Goal: Find specific page/section: Find specific page/section

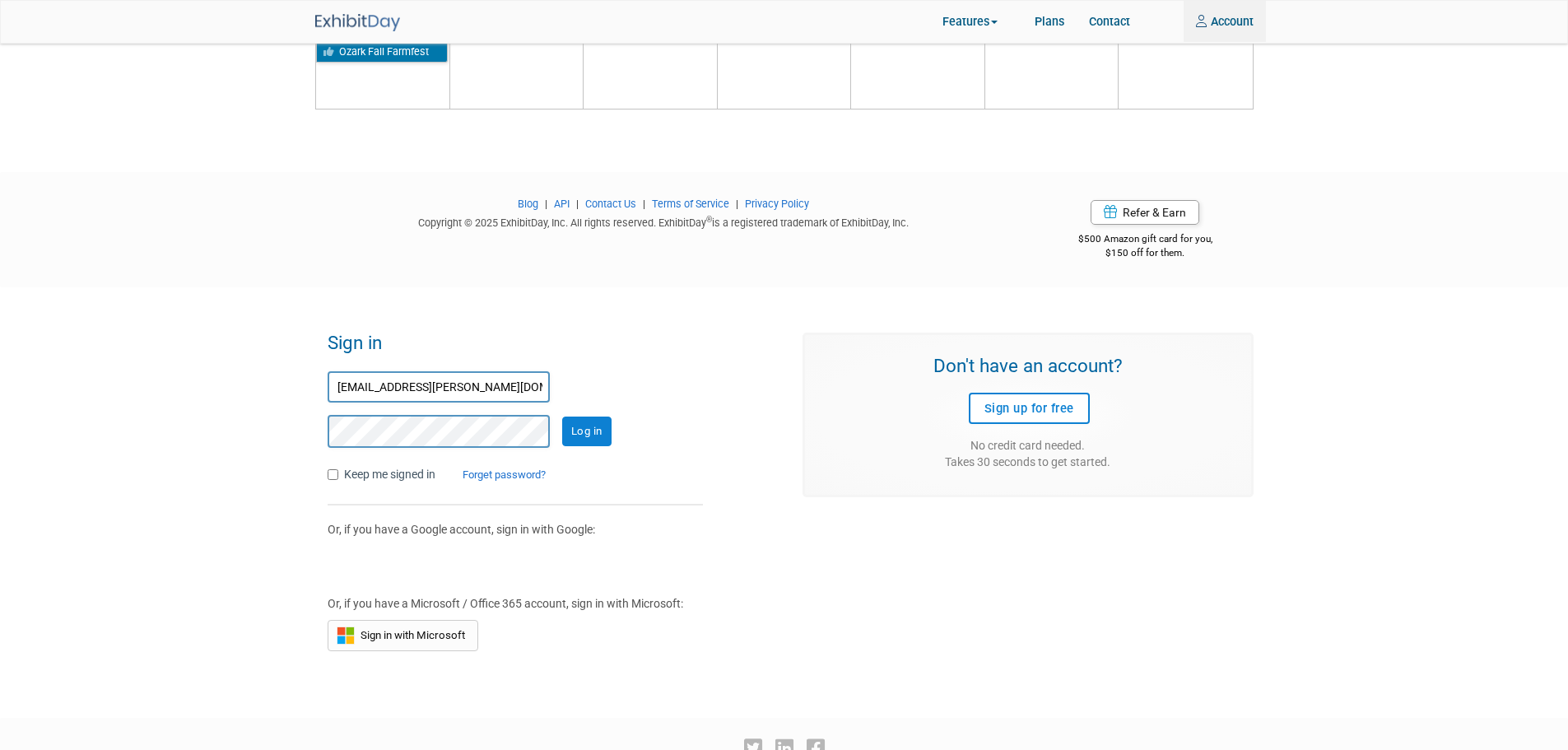
click at [585, 422] on input "Log in" at bounding box center [587, 432] width 50 height 30
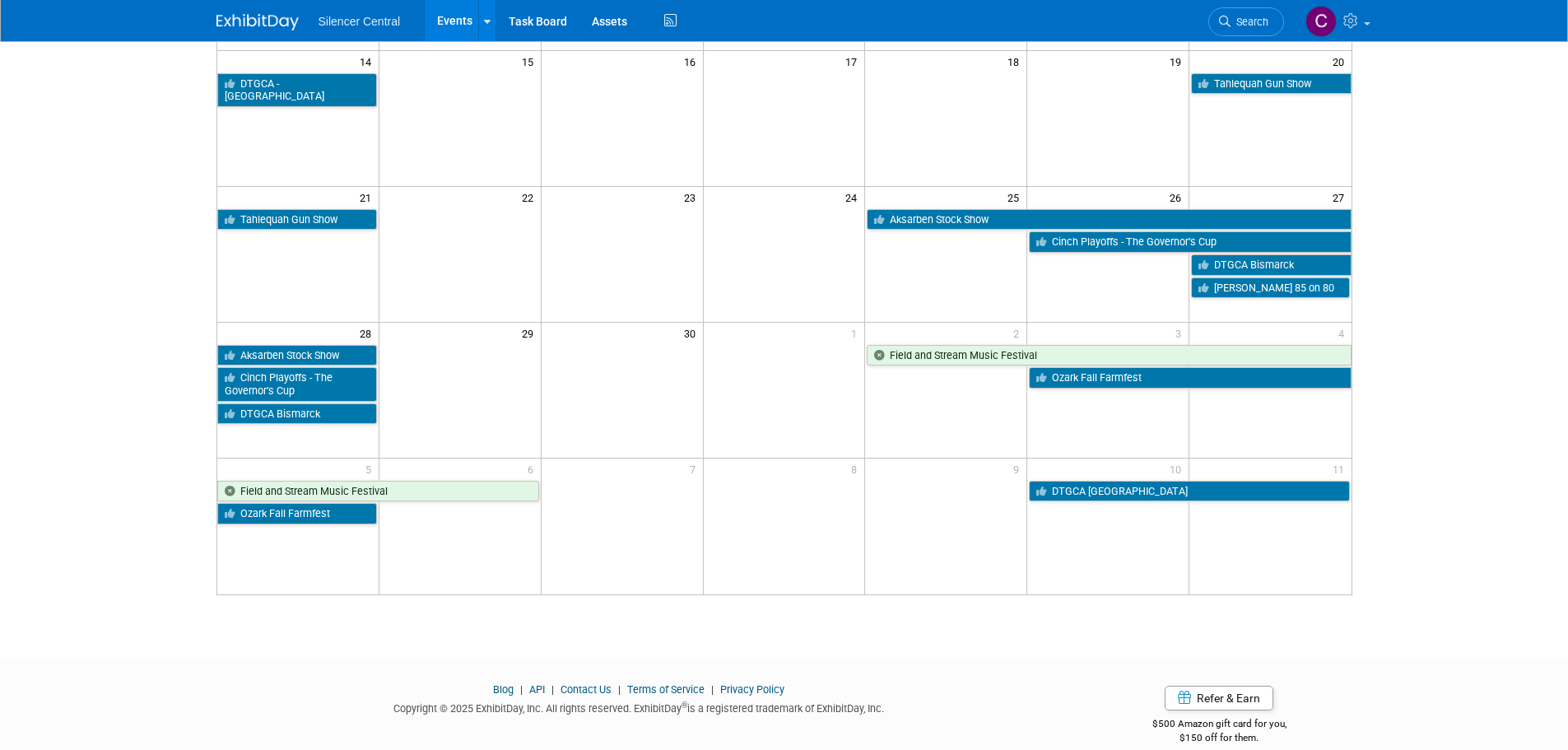
scroll to position [428, 0]
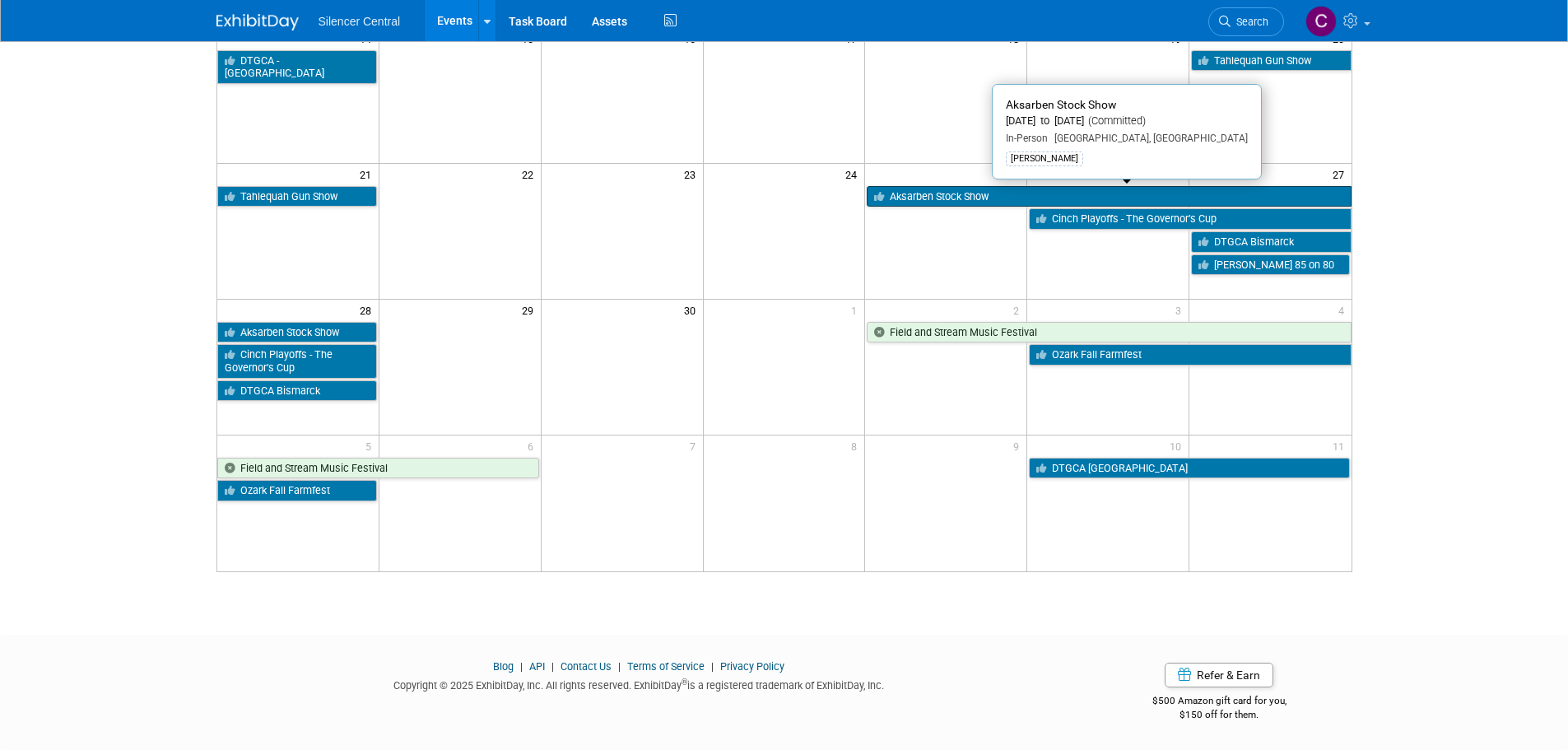
click at [967, 194] on link "Aksarben Stock Show" at bounding box center [1109, 197] width 484 height 21
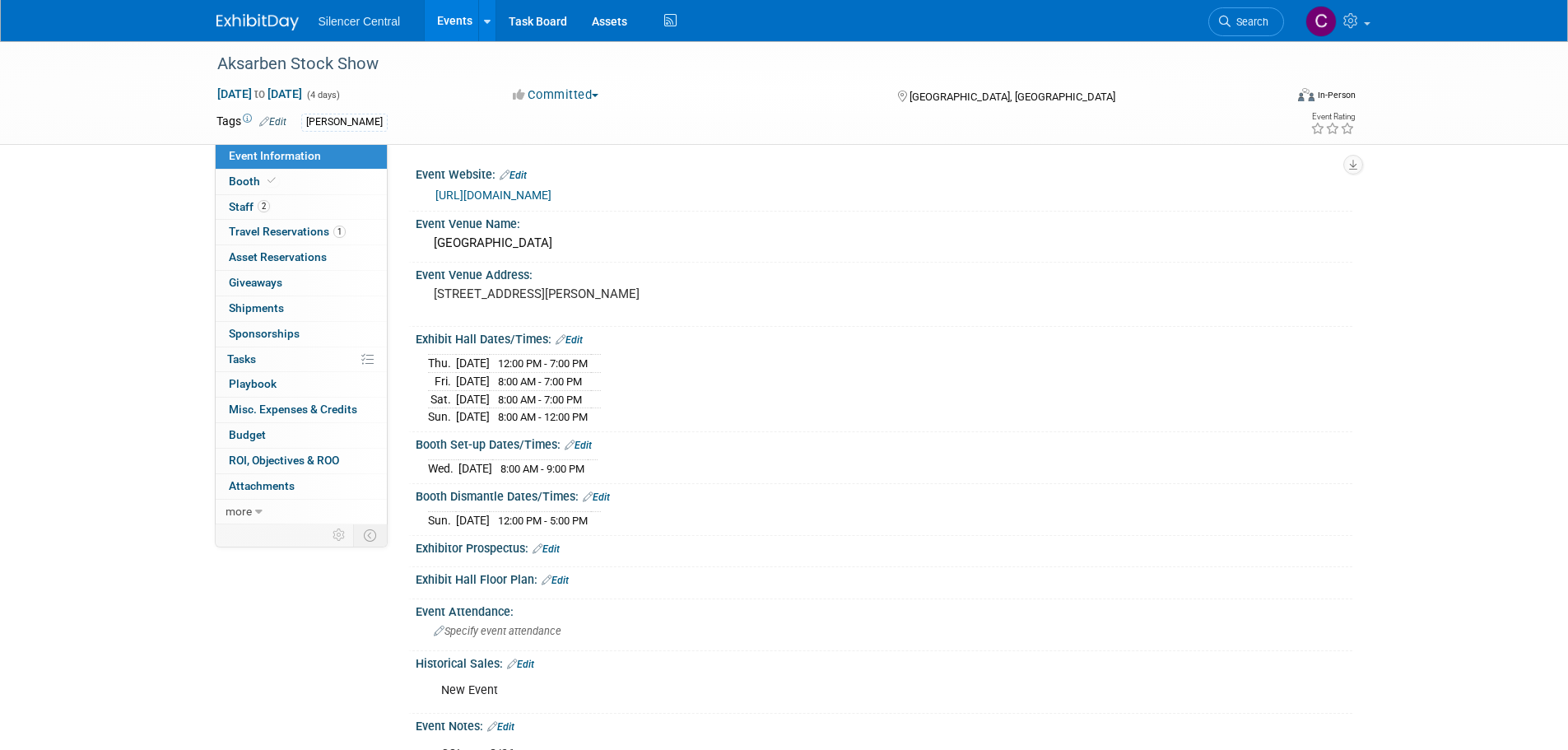
click at [298, 178] on link "Booth" at bounding box center [301, 182] width 171 height 25
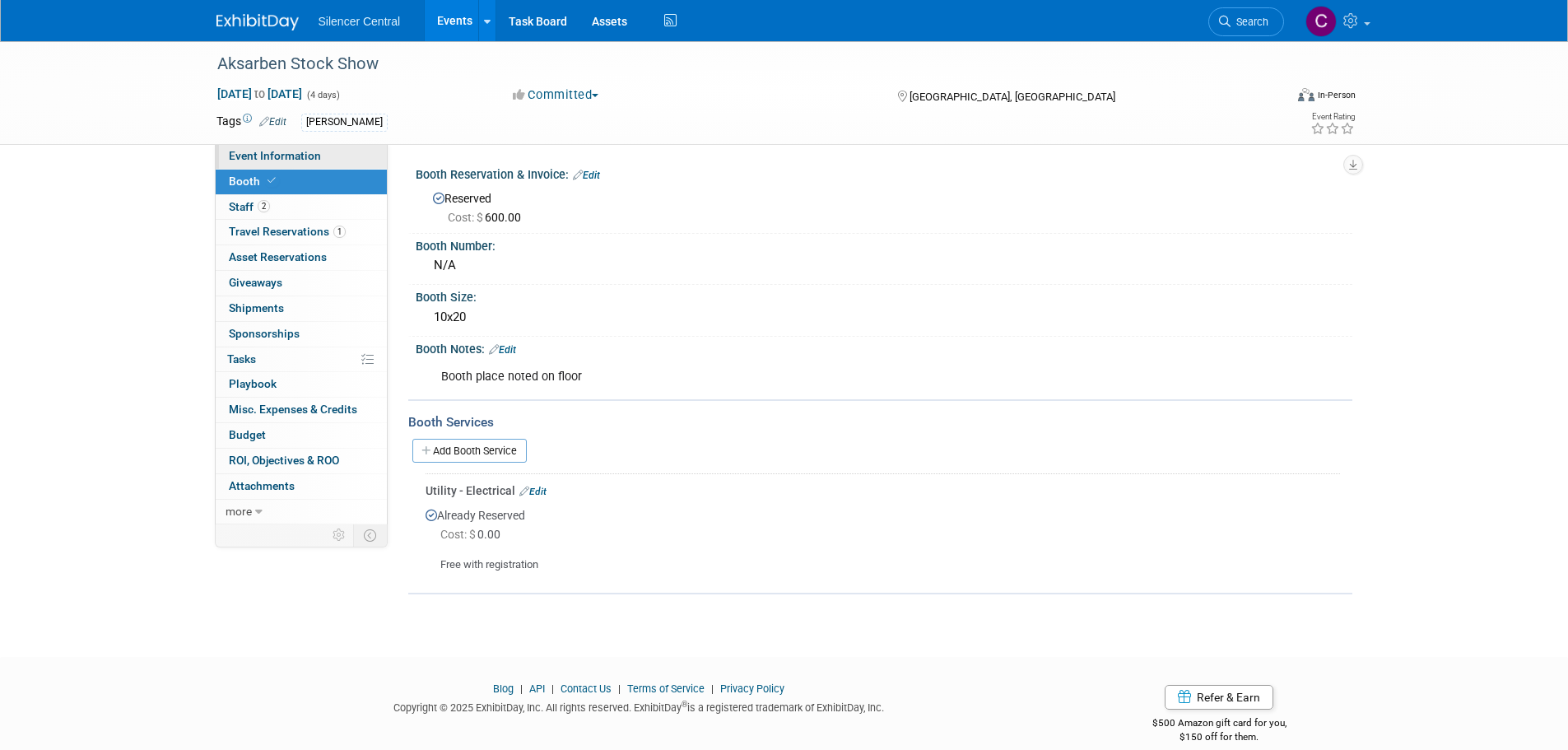
click at [273, 159] on span "Event Information" at bounding box center [275, 155] width 93 height 13
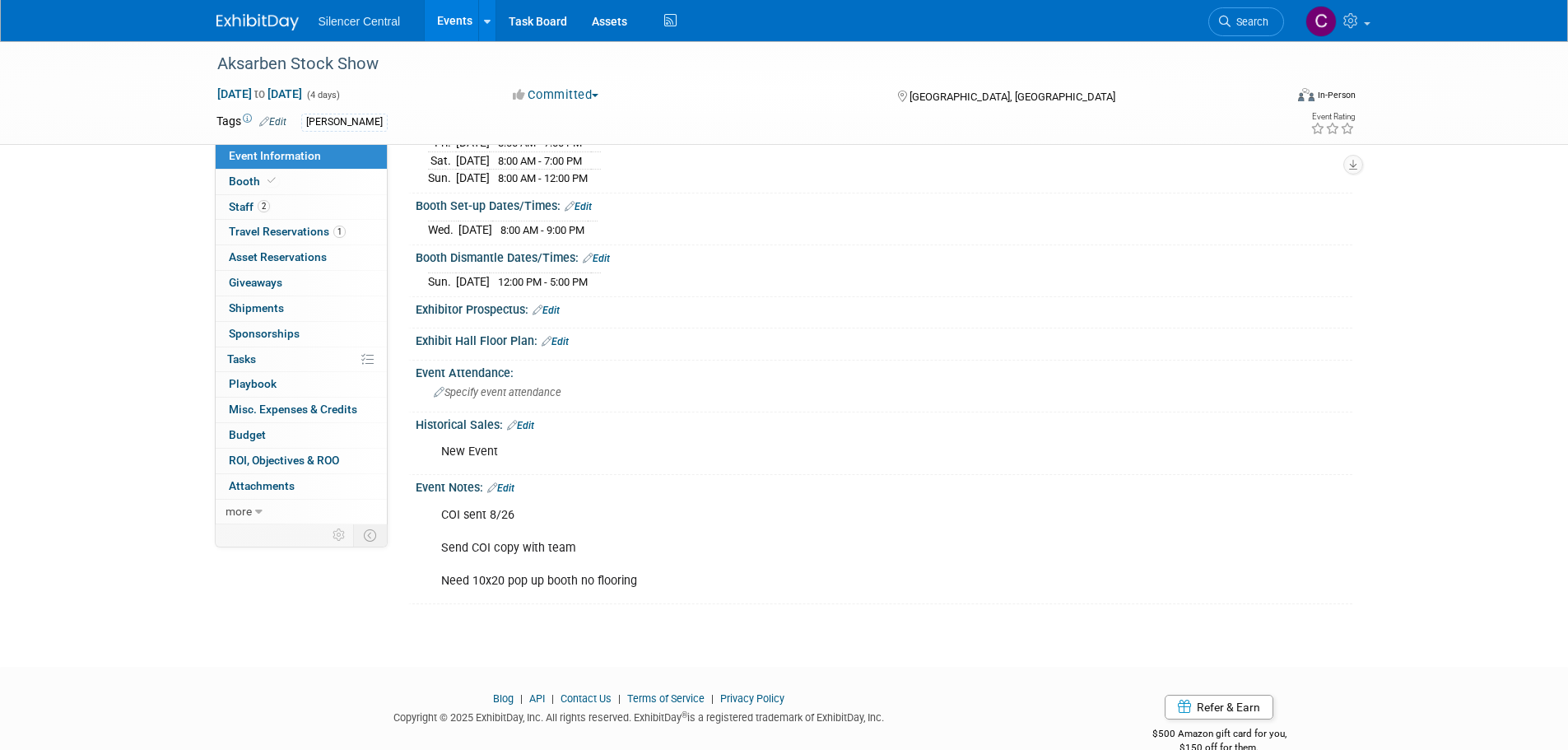
scroll to position [247, 0]
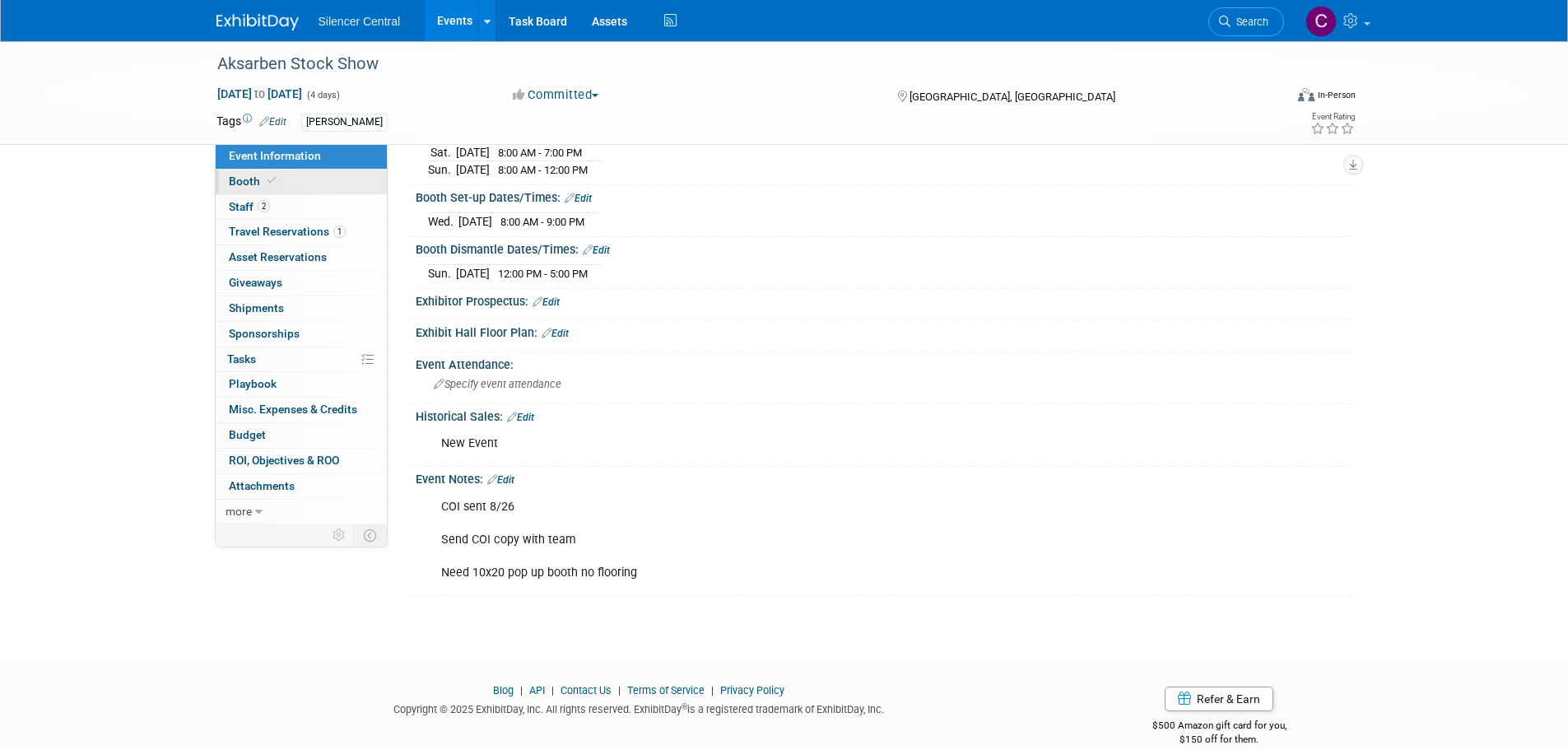
click at [281, 185] on link "Booth" at bounding box center [301, 182] width 171 height 25
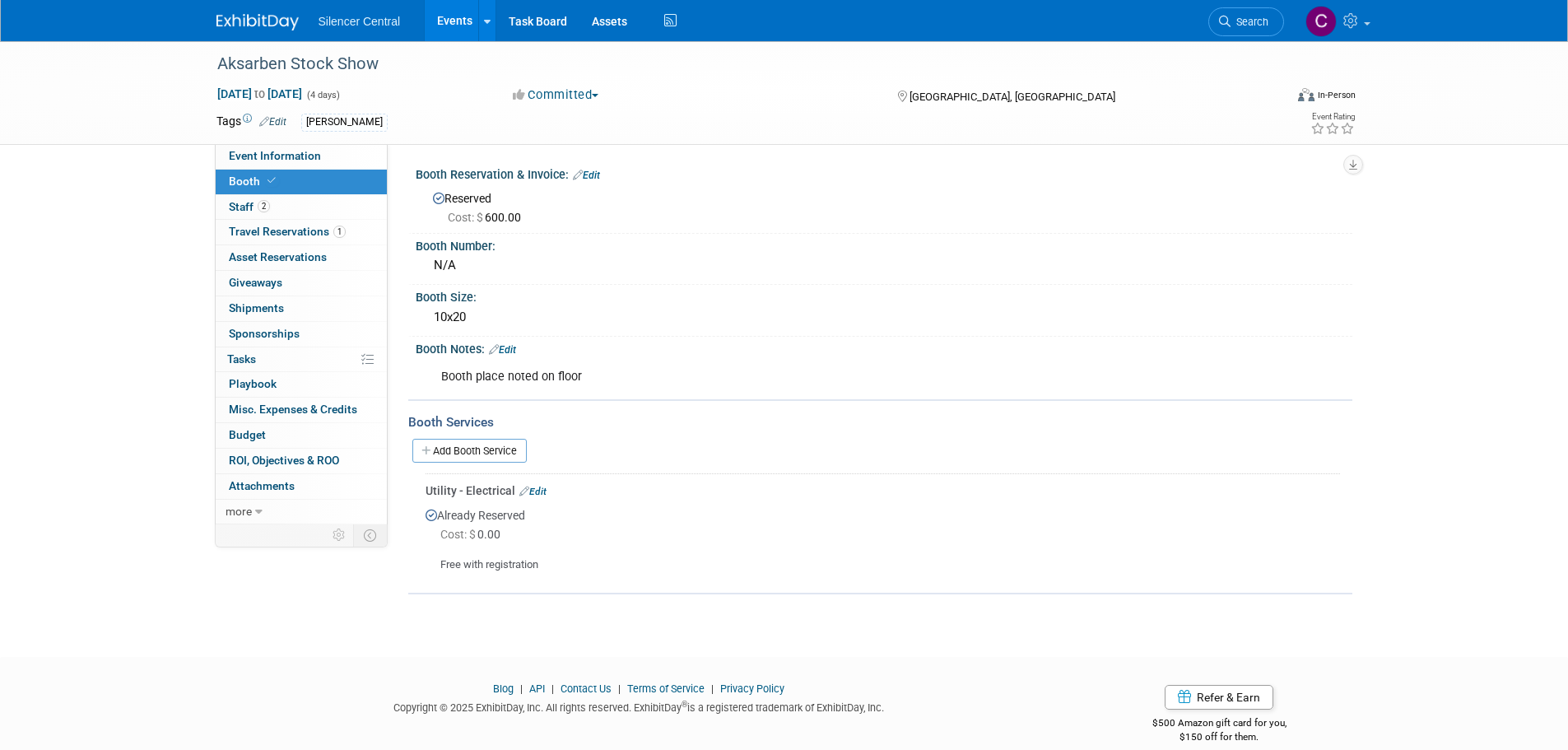
click at [255, 28] on img at bounding box center [258, 22] width 83 height 17
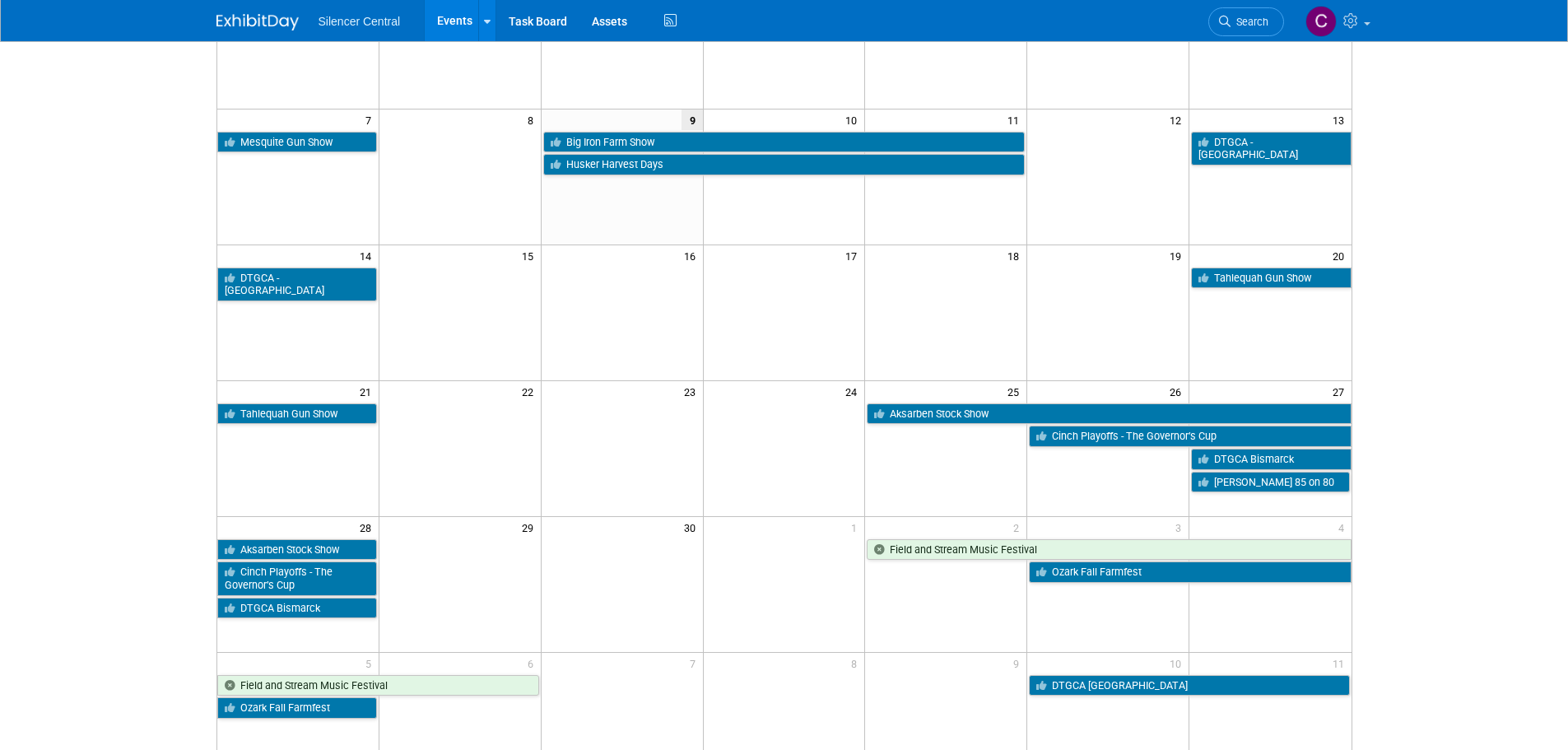
scroll to position [247, 0]
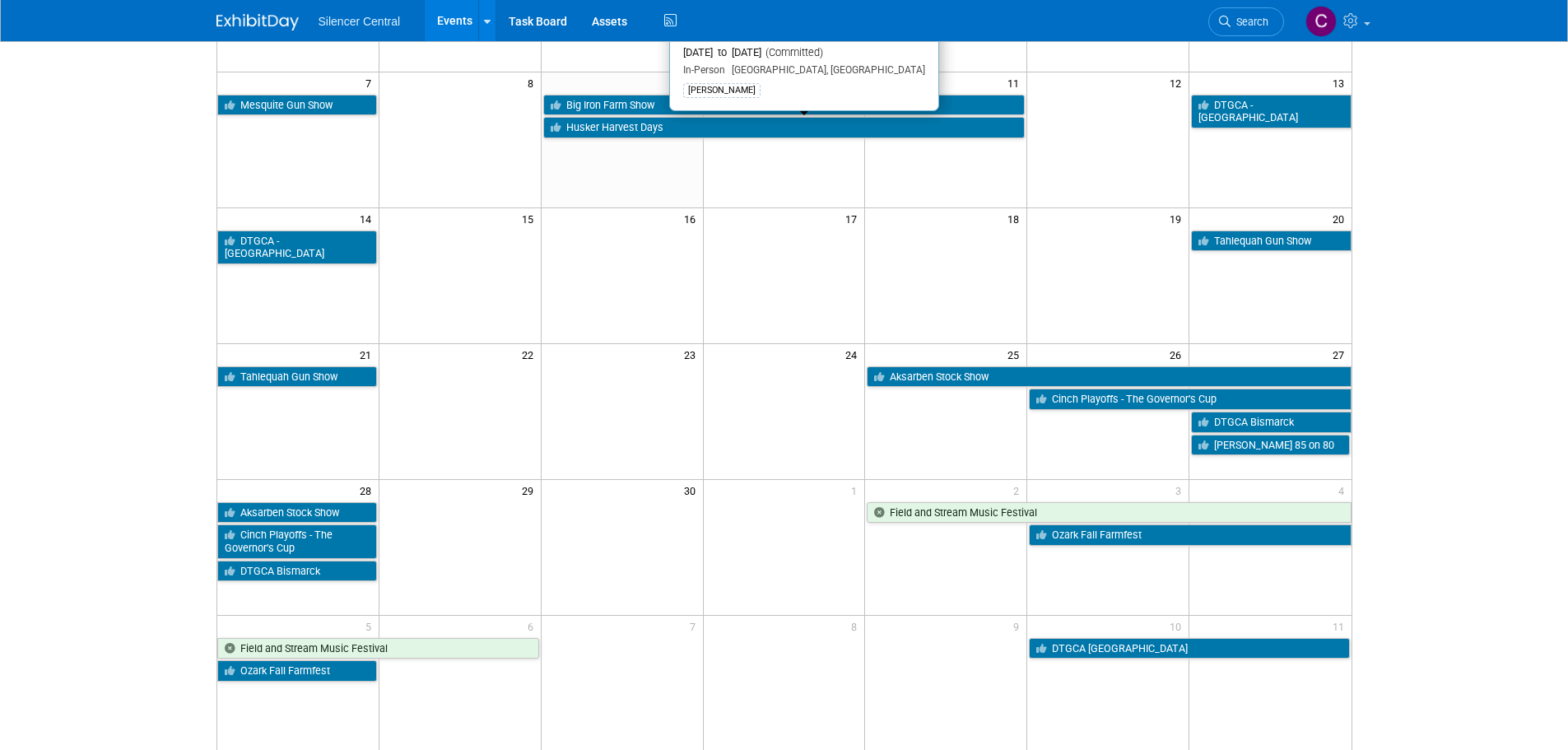
click at [633, 133] on link "Husker Harvest Days" at bounding box center [784, 127] width 483 height 21
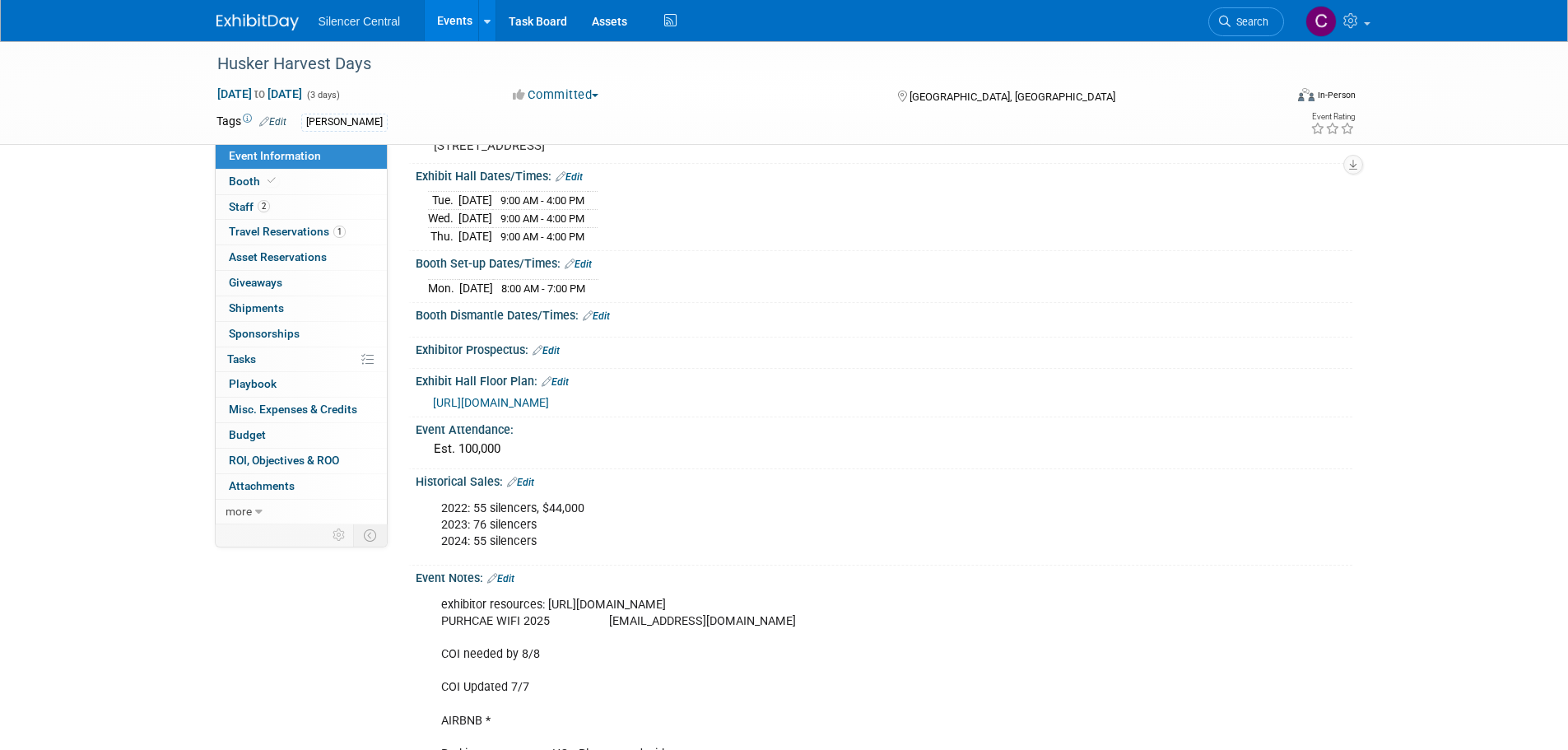
scroll to position [165, 0]
click at [534, 482] on div "Historical Sales: Edit" at bounding box center [884, 479] width 937 height 21
click at [533, 487] on link "Edit" at bounding box center [520, 481] width 27 height 12
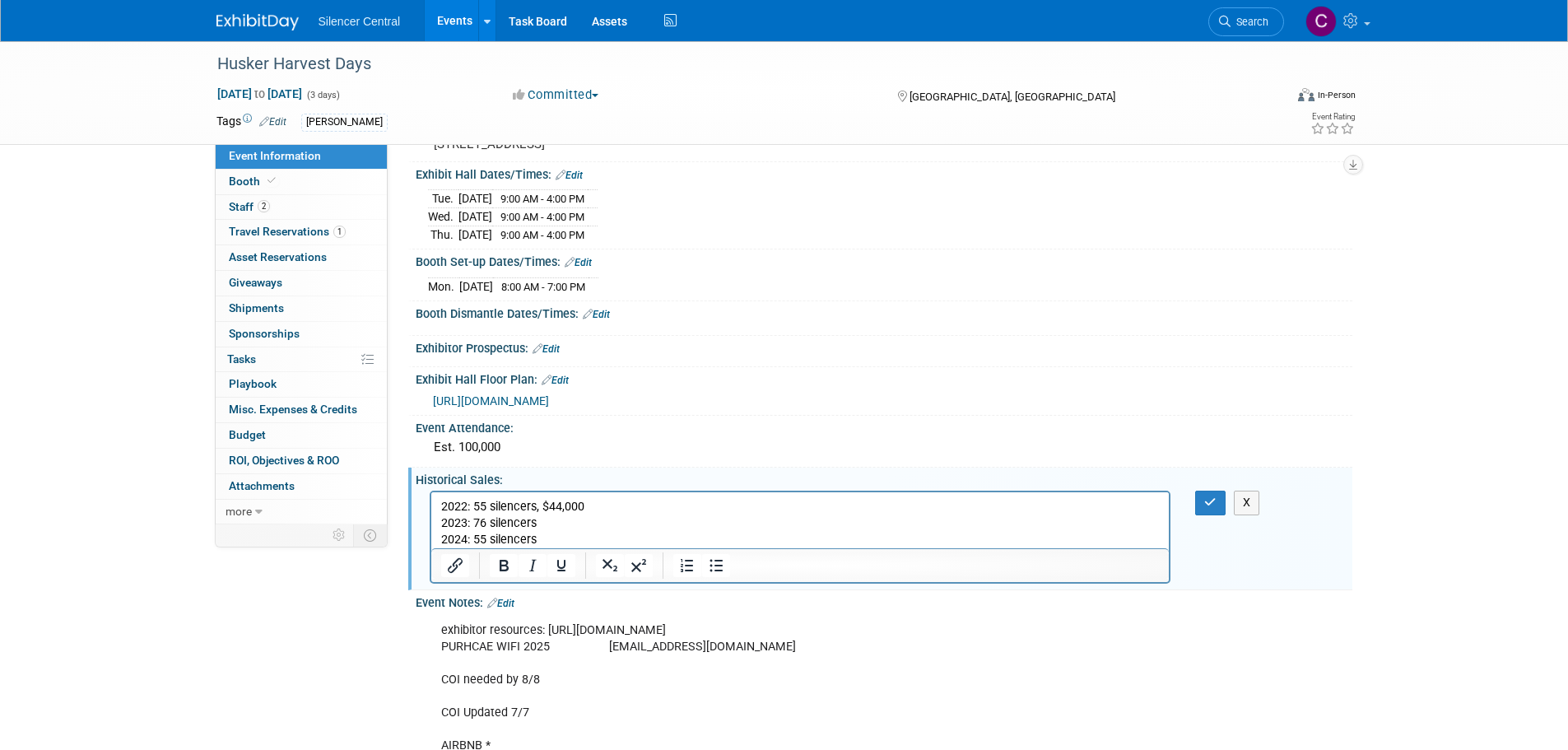
scroll to position [0, 0]
click at [553, 537] on p "2022: 55 silencers, $44,000 2023: 76 silencers 2024: 55 silencers" at bounding box center [800, 523] width 719 height 50
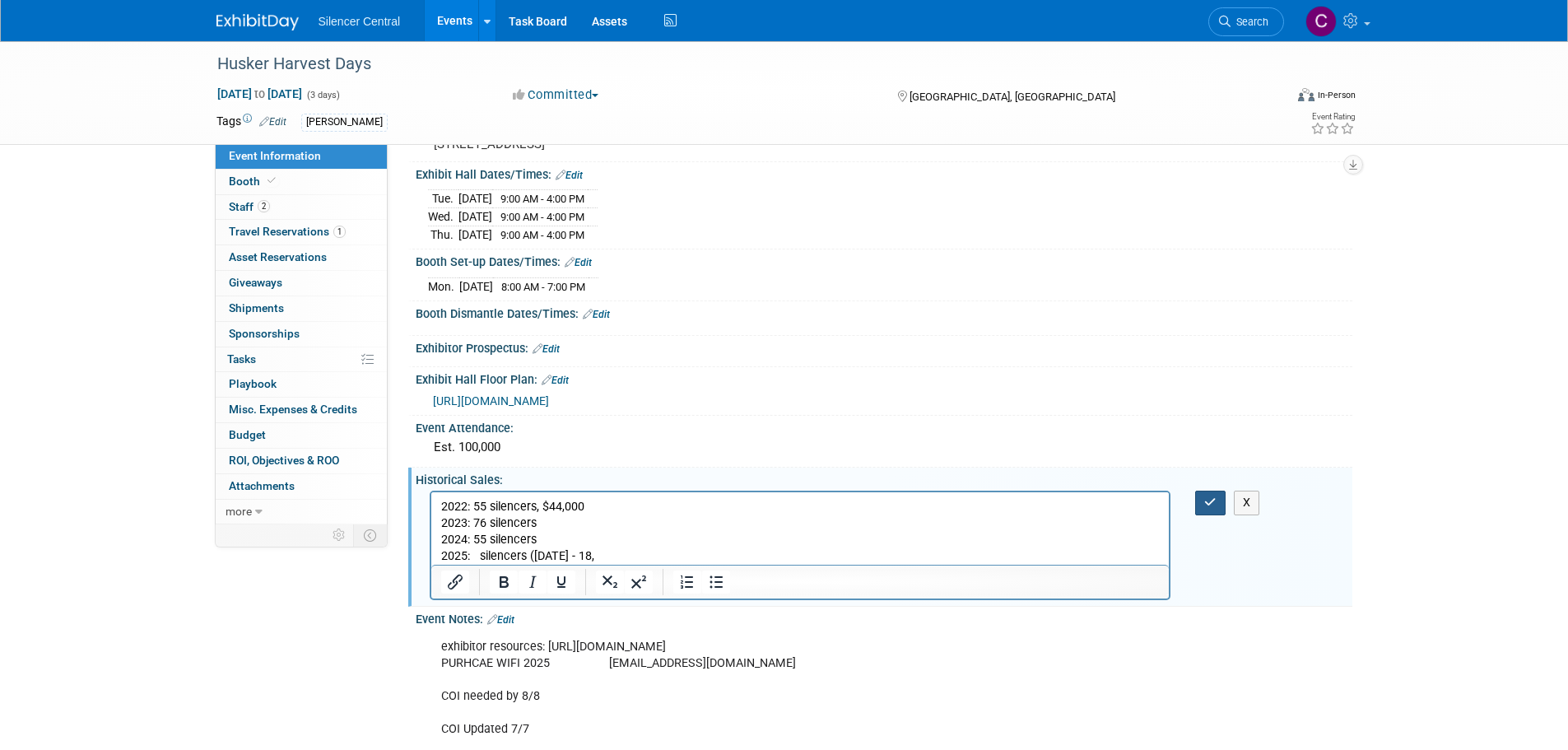
click at [1211, 514] on button "button" at bounding box center [1210, 503] width 31 height 24
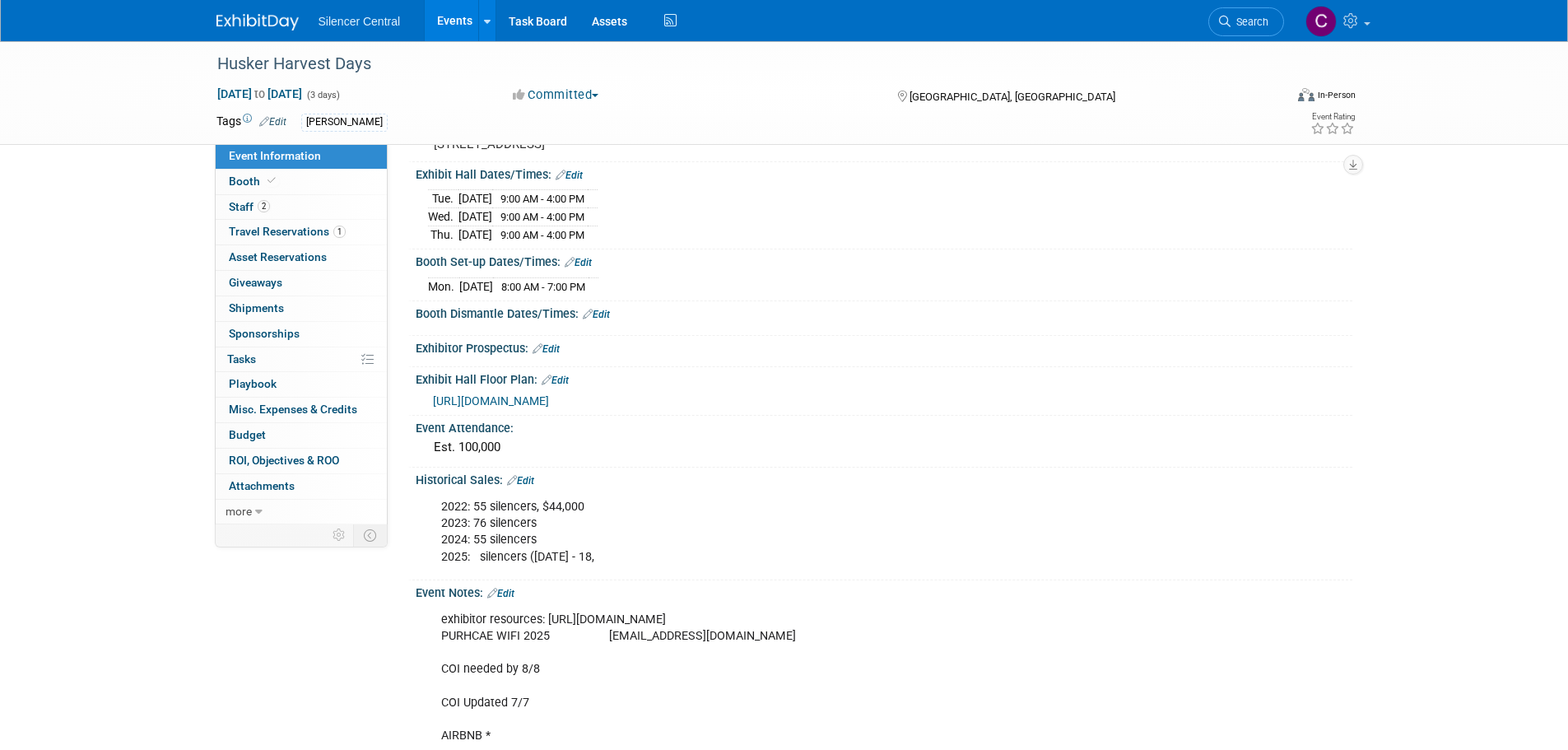
click at [255, 9] on link at bounding box center [267, 14] width 102 height 13
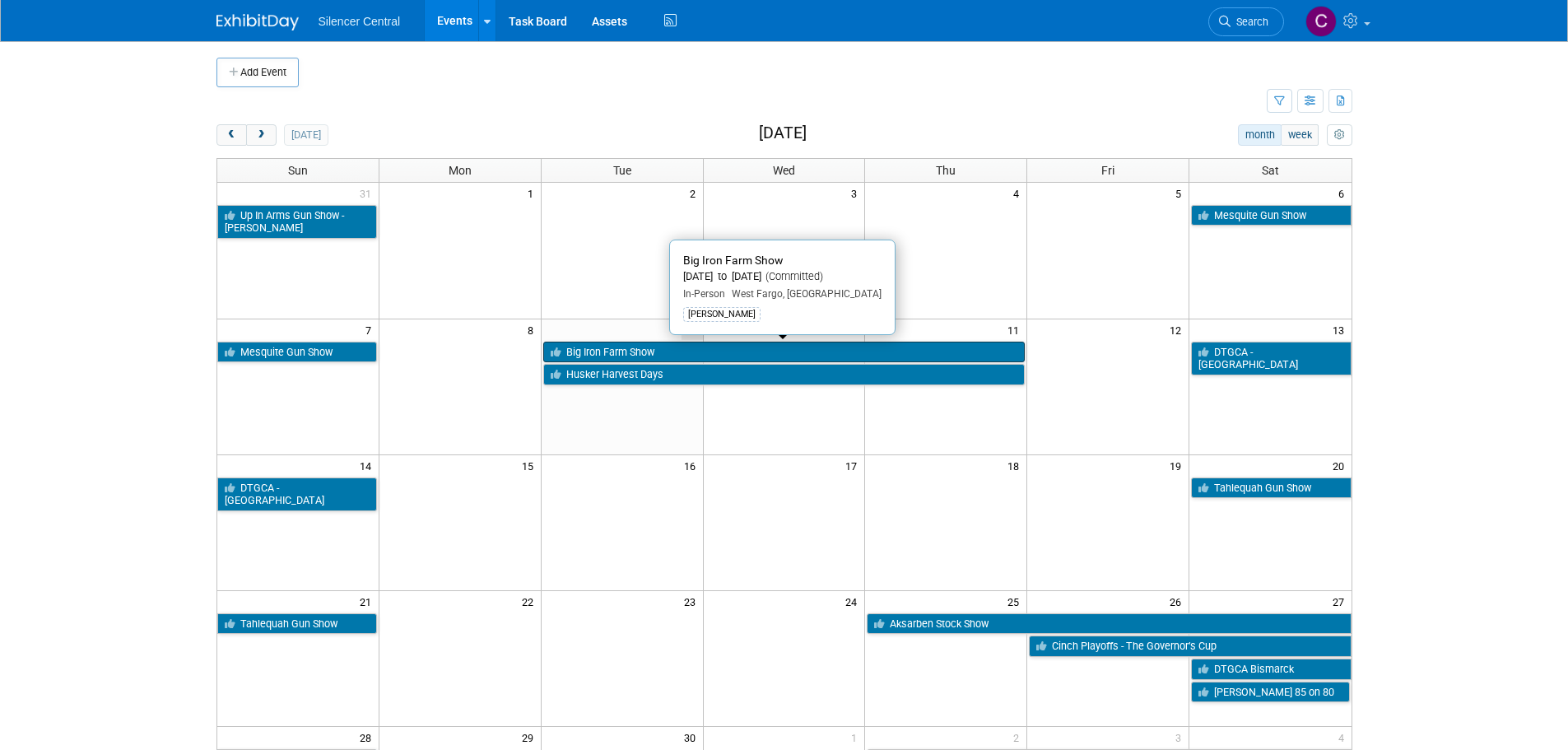
click at [627, 351] on link "Big Iron Farm Show" at bounding box center [784, 352] width 483 height 21
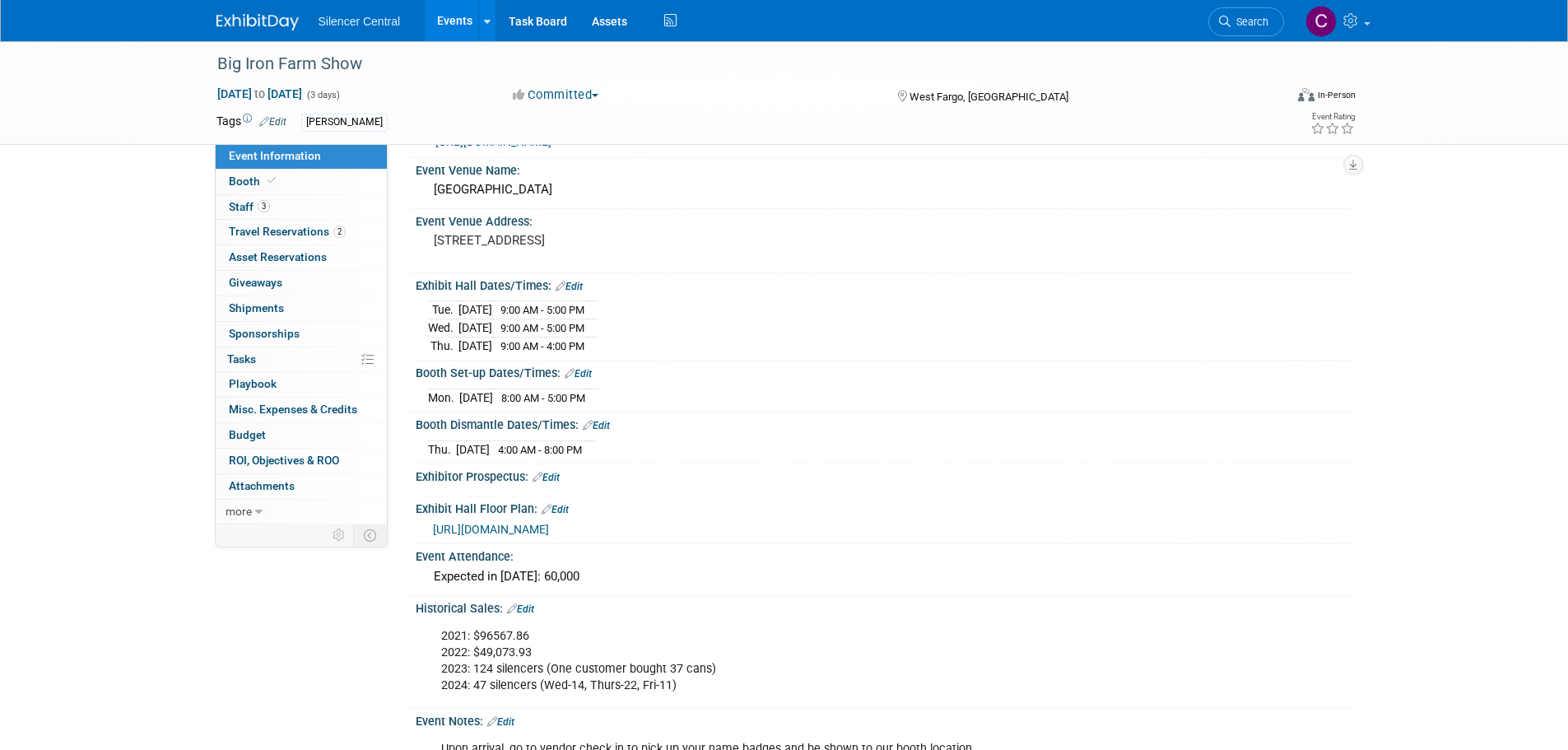
scroll to position [83, 0]
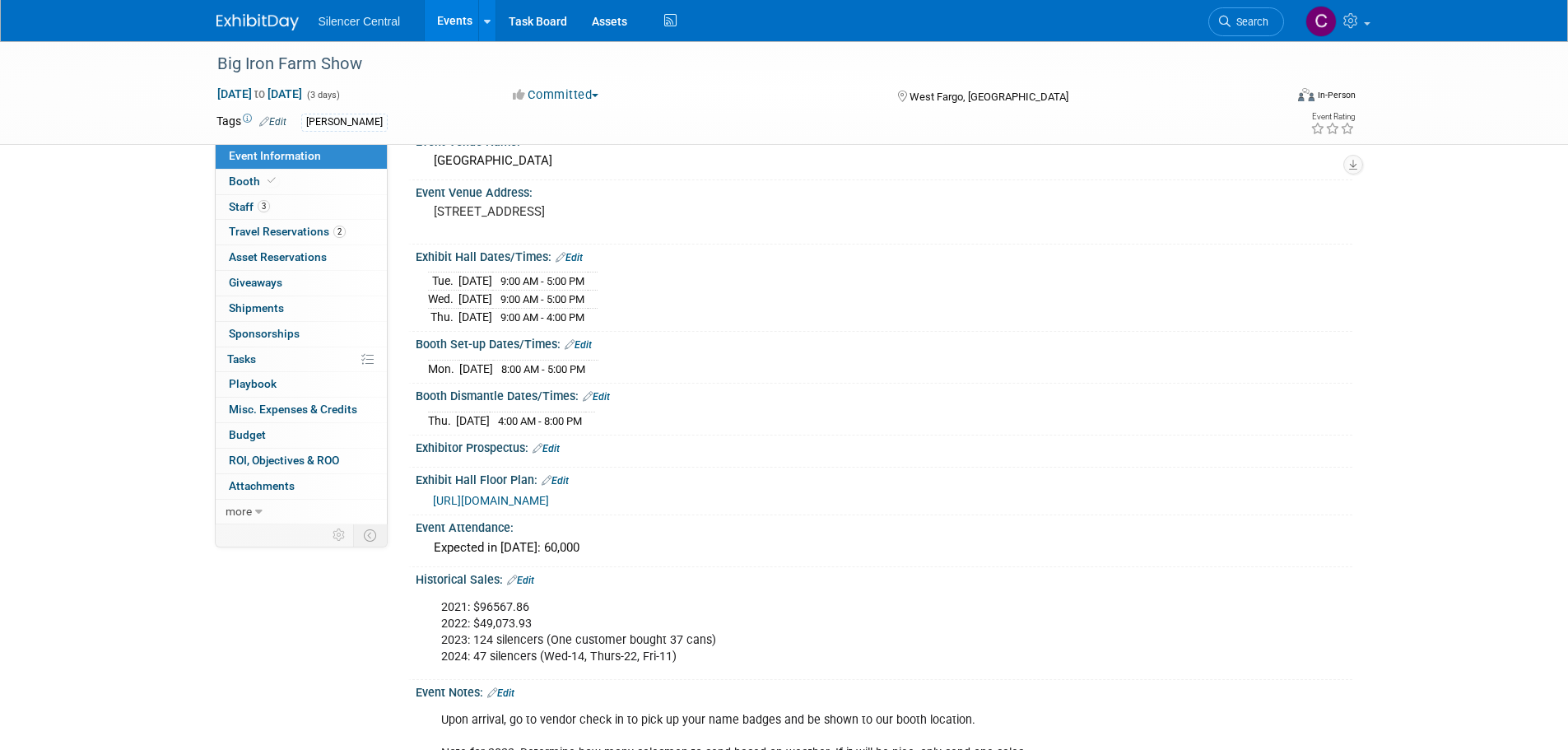
click at [261, 26] on img at bounding box center [258, 22] width 83 height 17
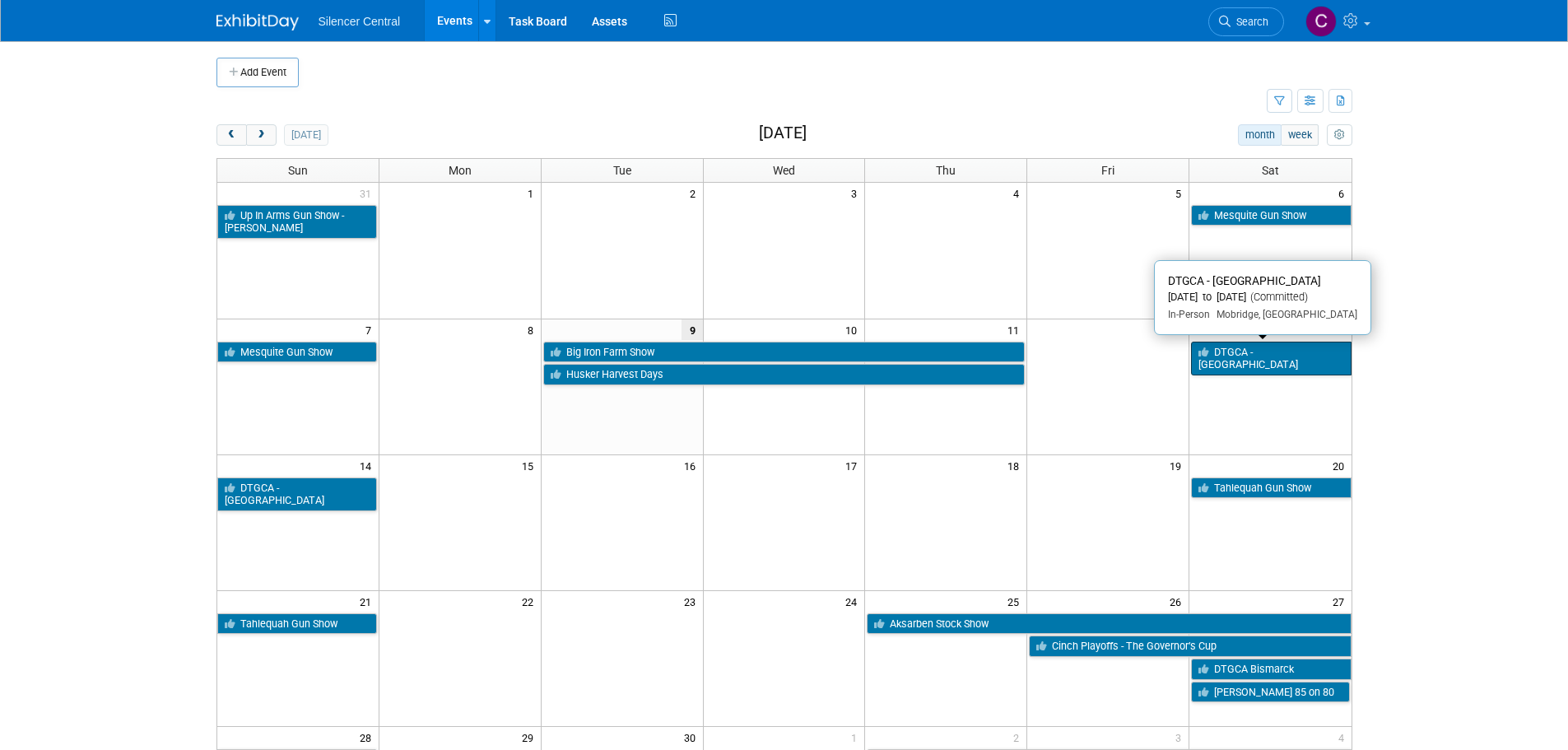
click at [1268, 351] on link "DTGCA - [GEOGRAPHIC_DATA]" at bounding box center [1270, 358] width 160 height 34
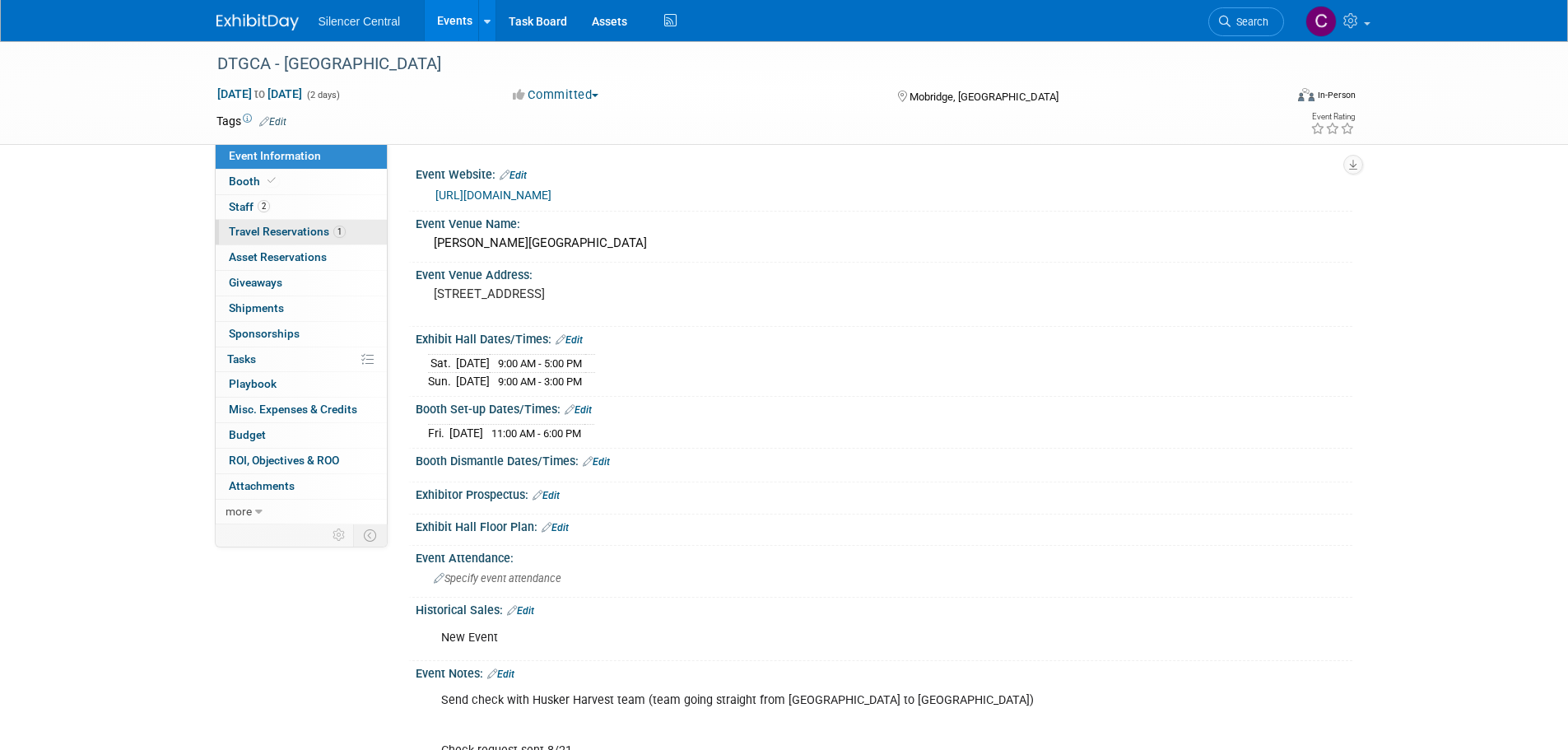
click at [257, 226] on span "Travel Reservations 1" at bounding box center [287, 232] width 117 height 13
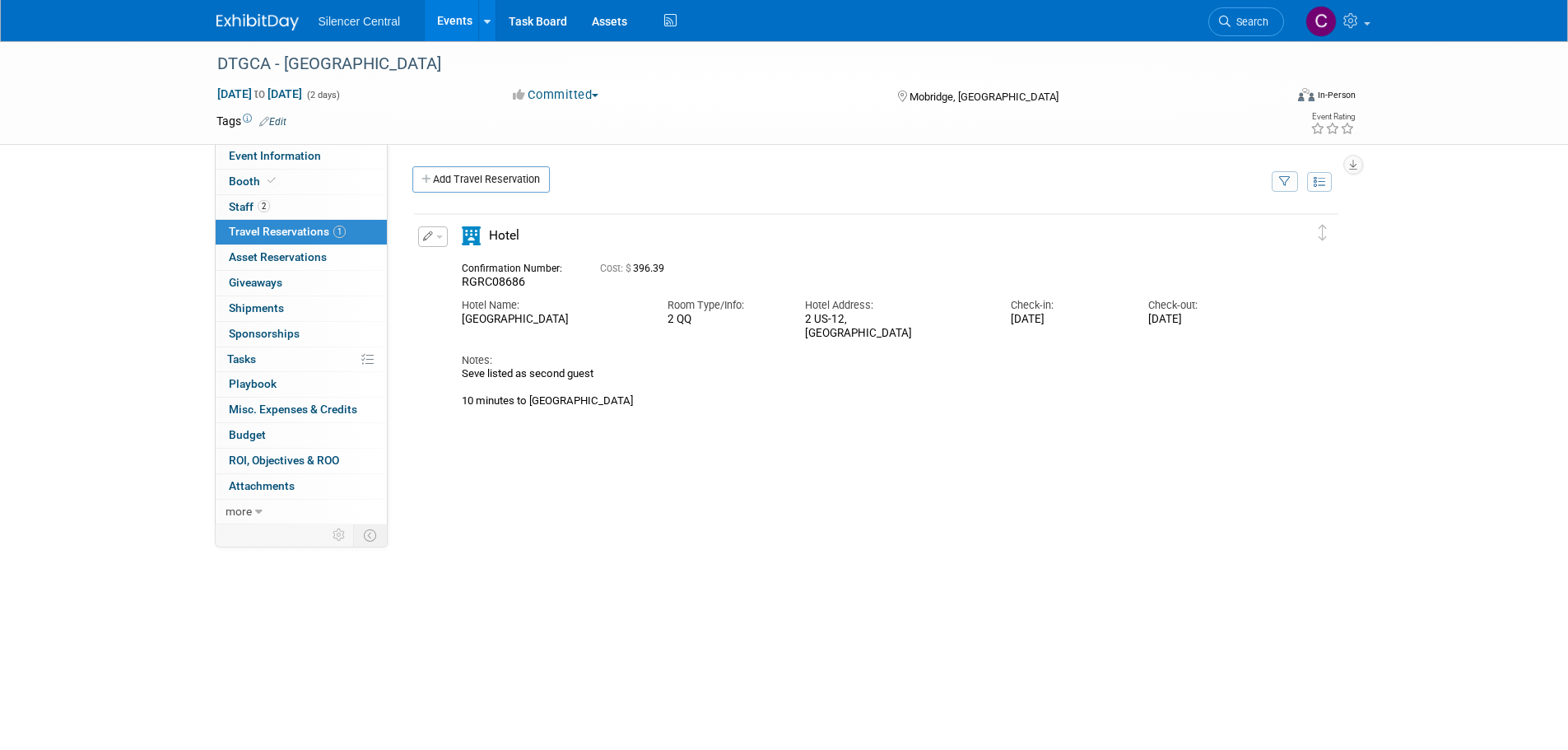
click at [435, 246] on button "button" at bounding box center [433, 236] width 30 height 21
click at [679, 533] on div "Delete Reservation RGRC08686 Cost: $ 396.39 Notes:" at bounding box center [876, 459] width 927 height 494
click at [279, 160] on span "Event Information" at bounding box center [275, 155] width 93 height 13
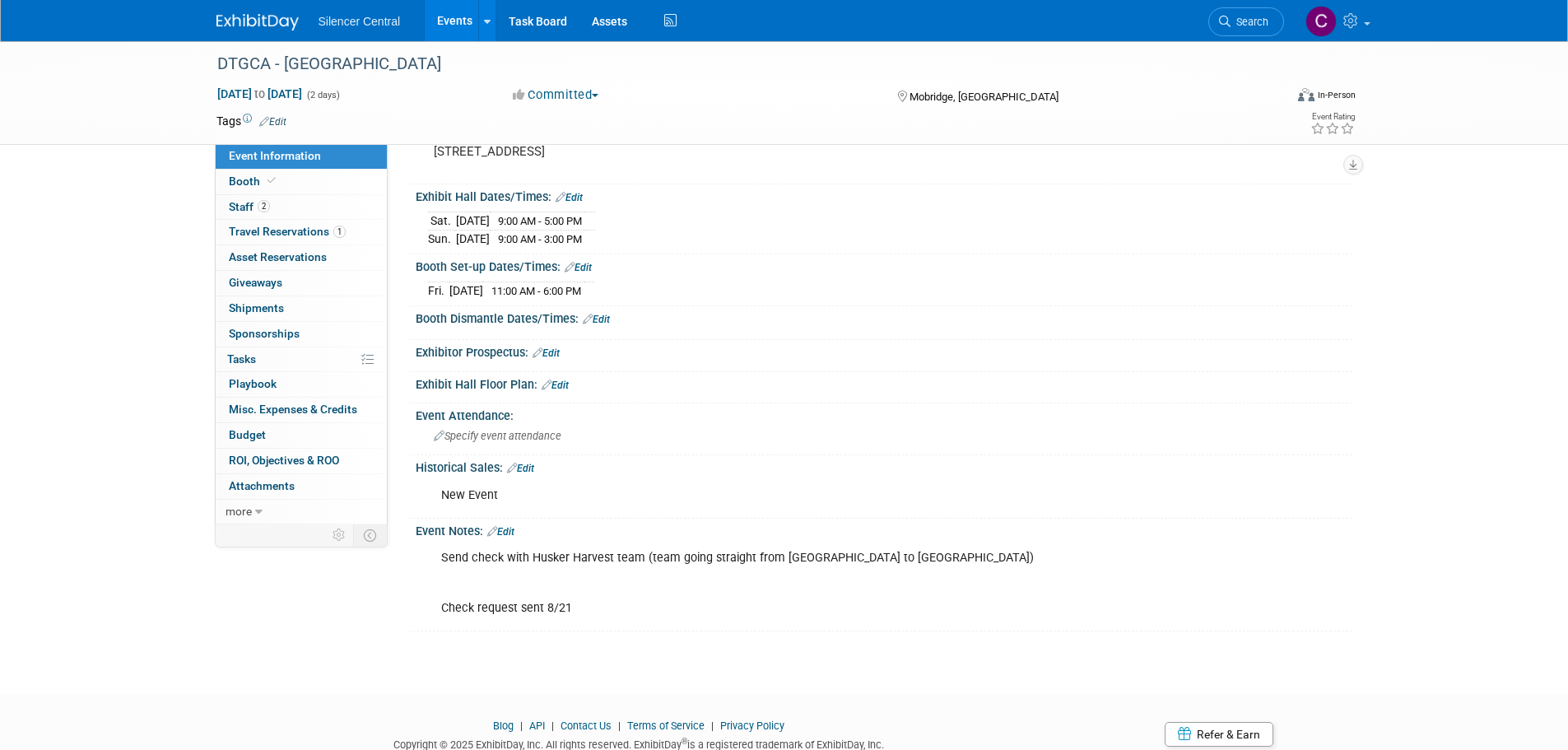
scroll to position [165, 0]
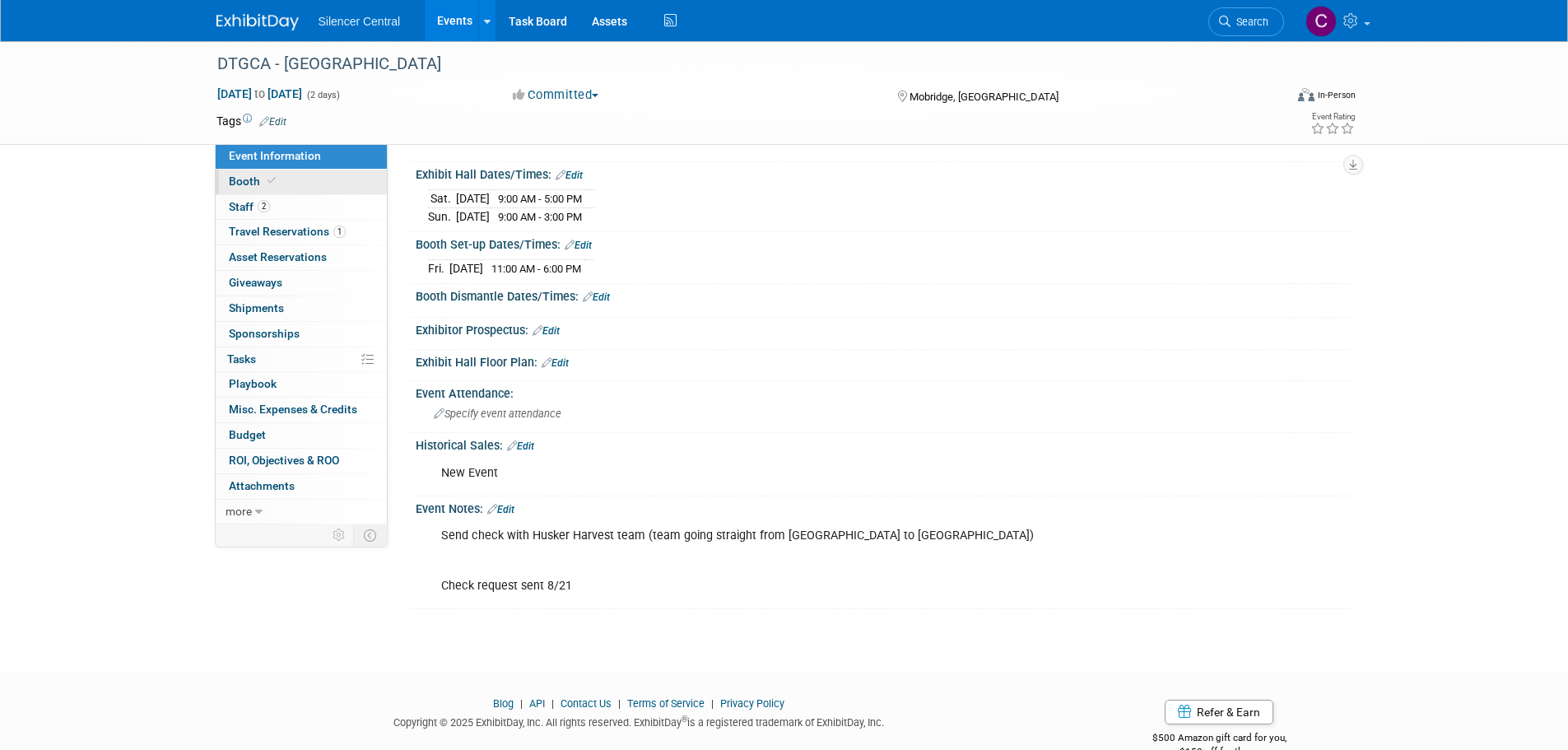
click at [276, 182] on span at bounding box center [272, 180] width 15 height 12
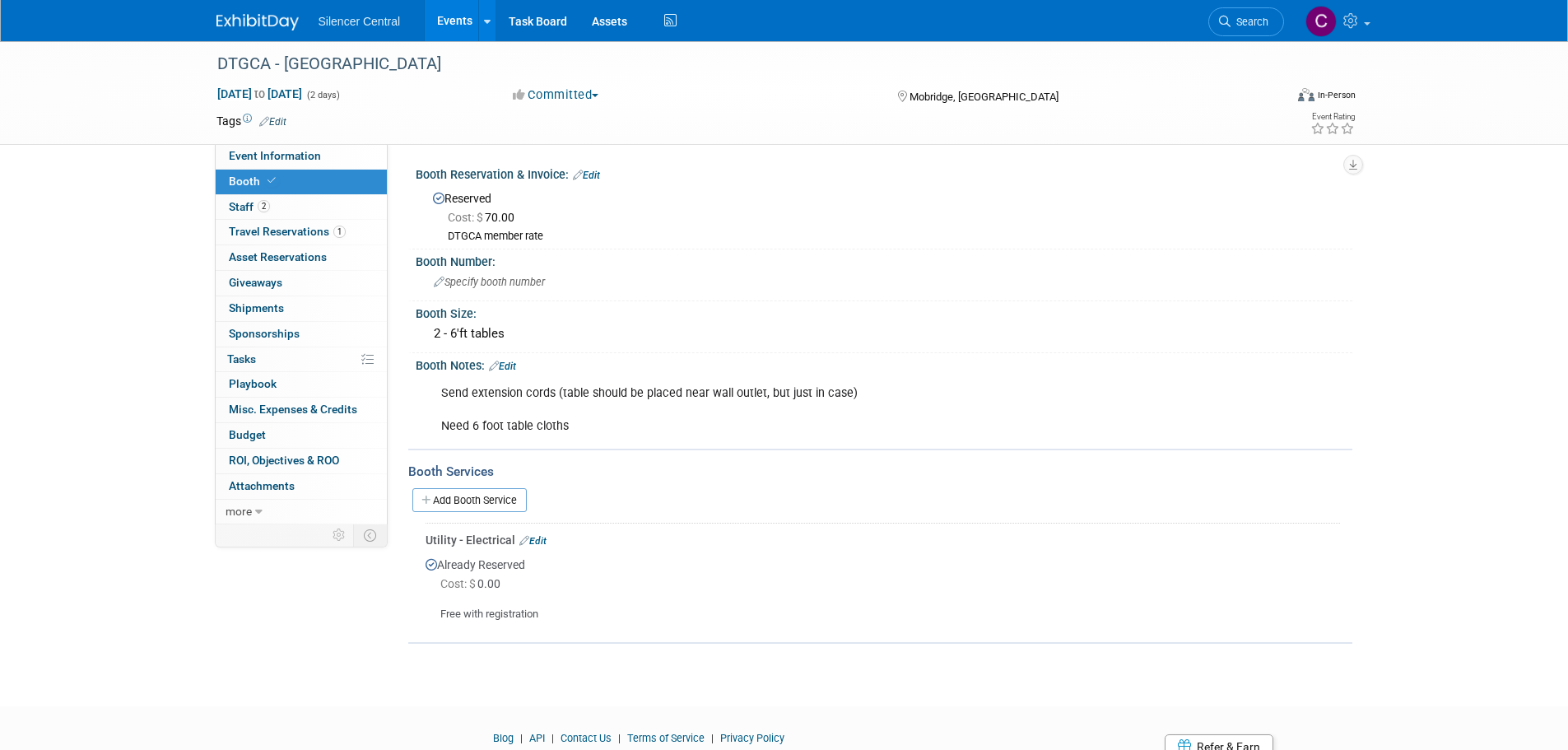
click at [273, 29] on img at bounding box center [258, 22] width 83 height 17
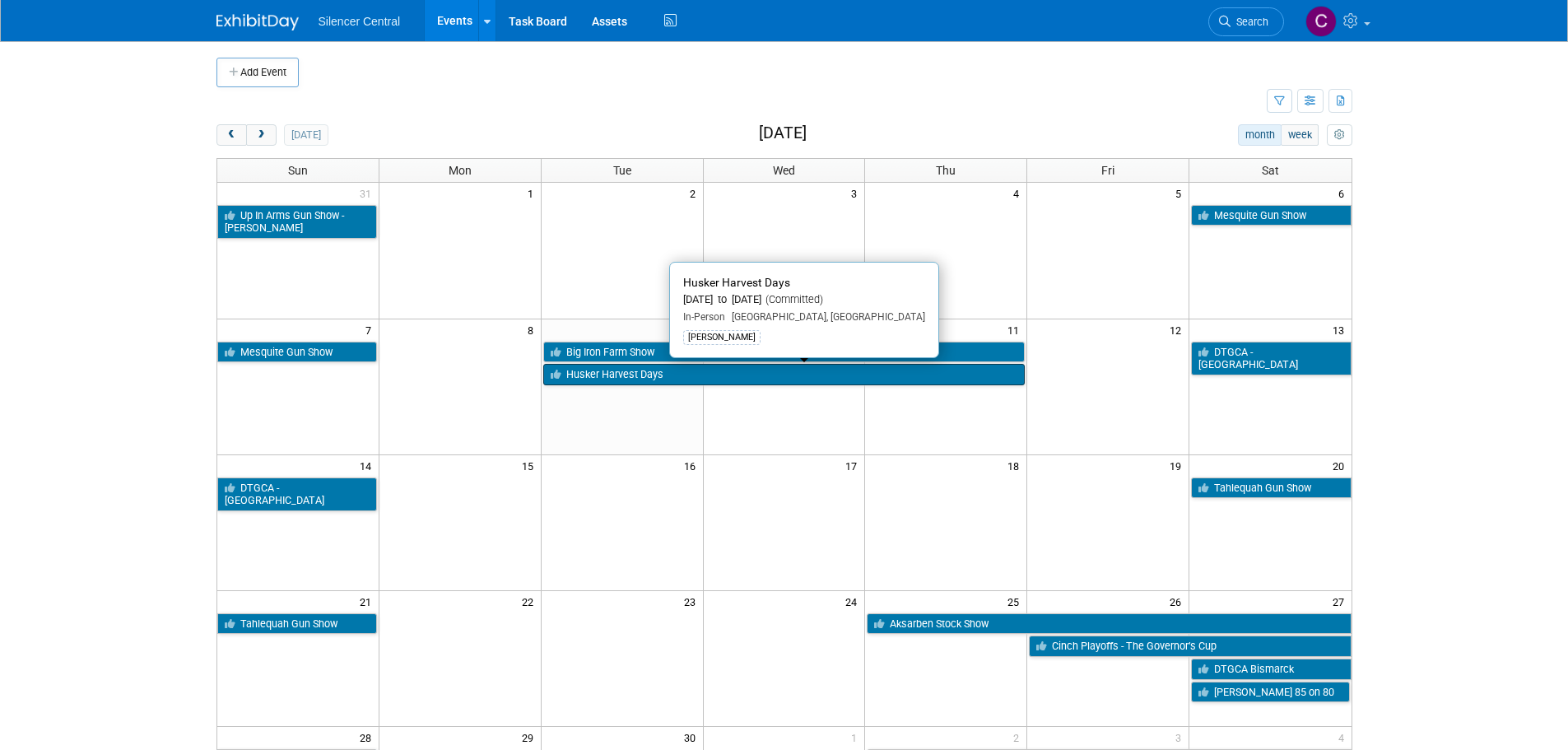
click at [616, 383] on link "Husker Harvest Days" at bounding box center [784, 375] width 483 height 21
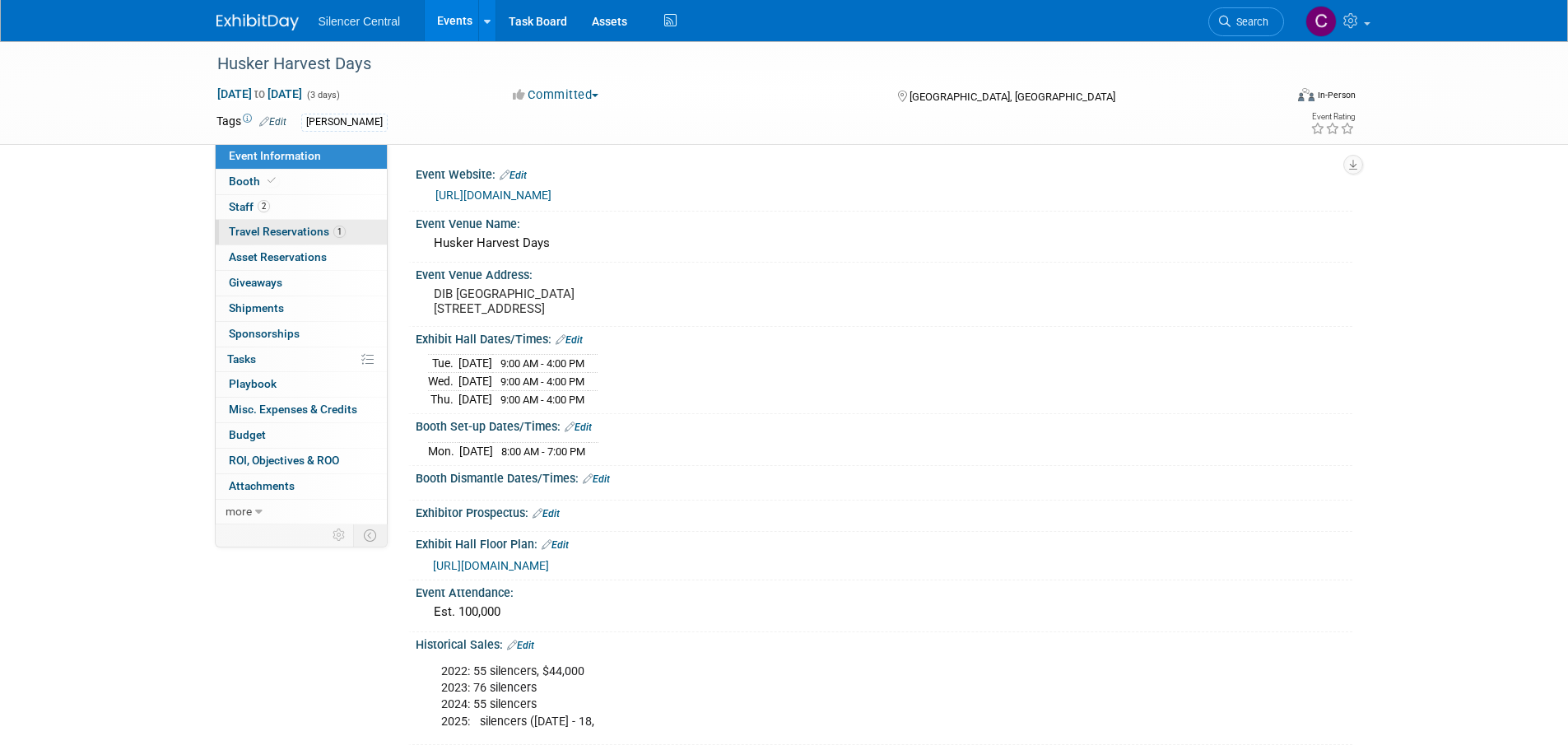
click at [293, 222] on link "1 Travel Reservations 1" at bounding box center [301, 232] width 171 height 25
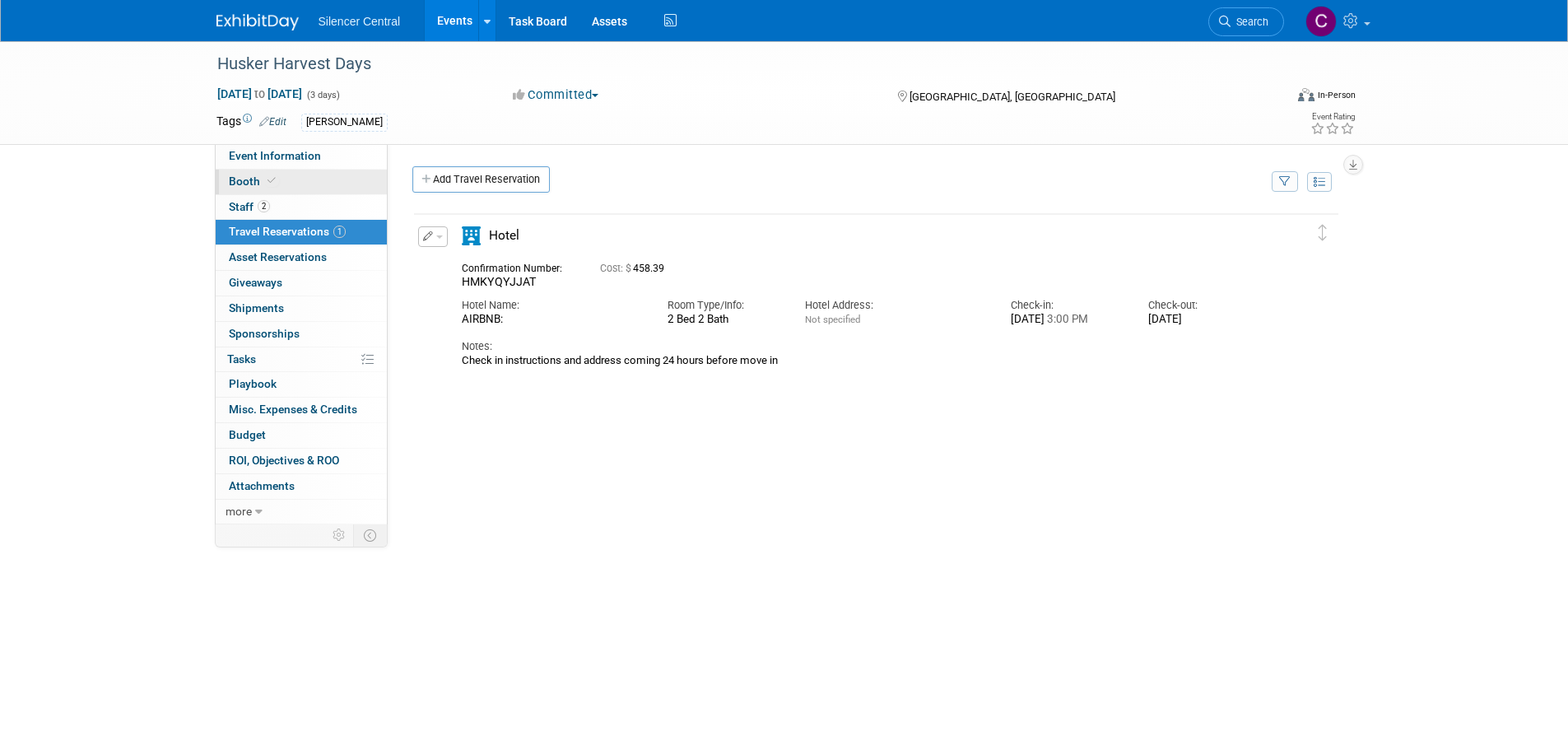
click at [317, 184] on link "Booth" at bounding box center [301, 182] width 171 height 25
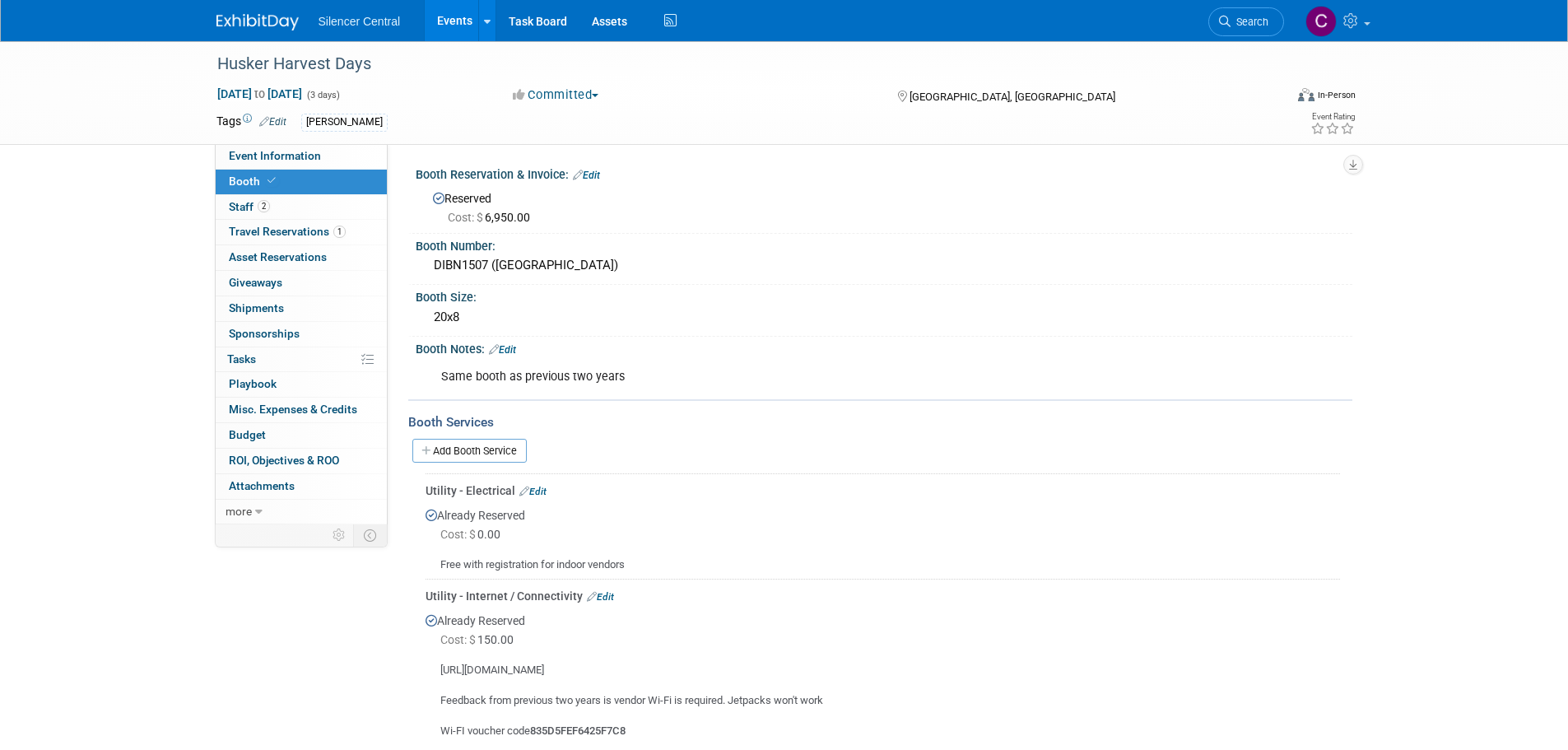
click at [251, 21] on img at bounding box center [258, 22] width 83 height 17
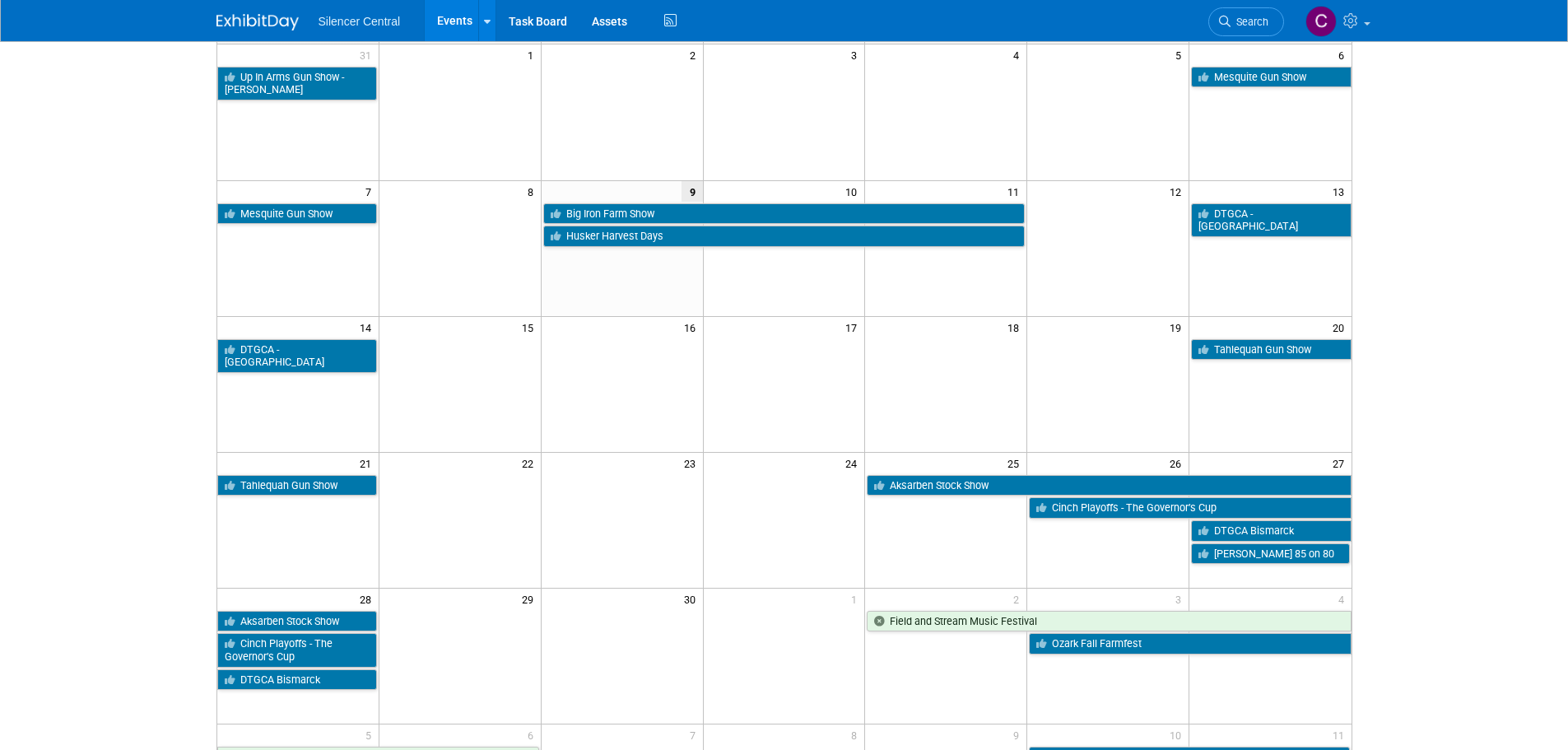
scroll to position [165, 0]
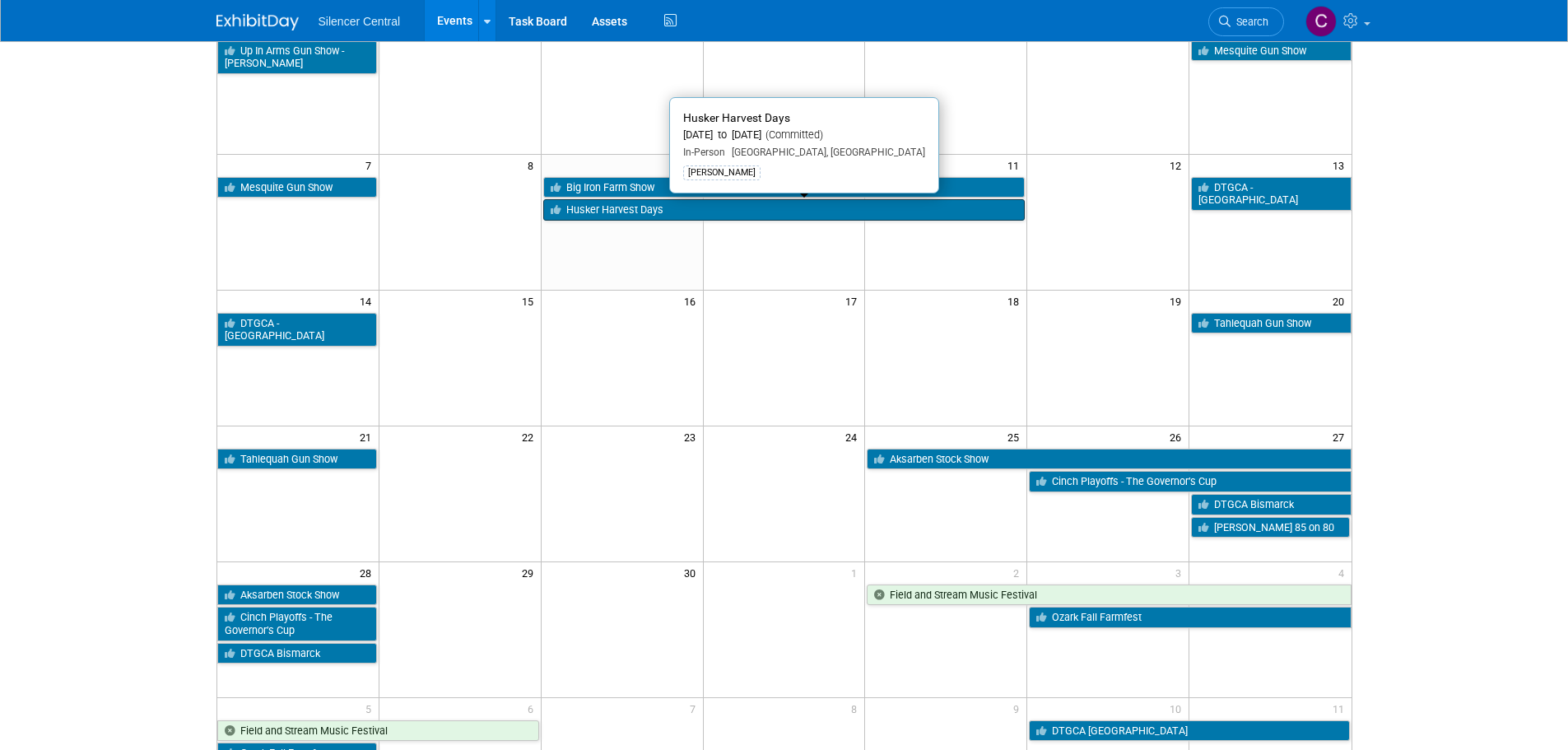
click at [630, 213] on link "Husker Harvest Days" at bounding box center [784, 210] width 483 height 21
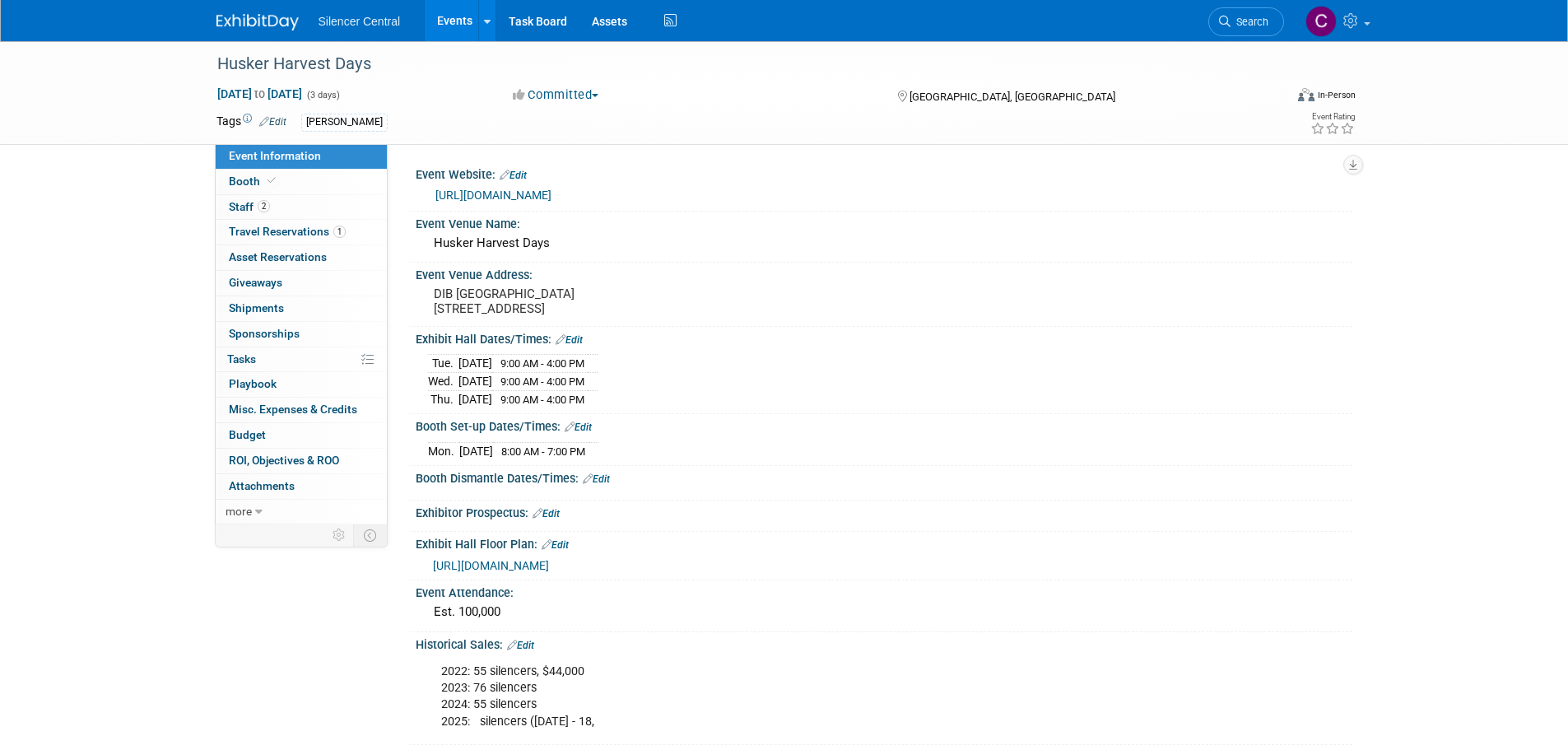
click at [256, 26] on img at bounding box center [258, 22] width 83 height 17
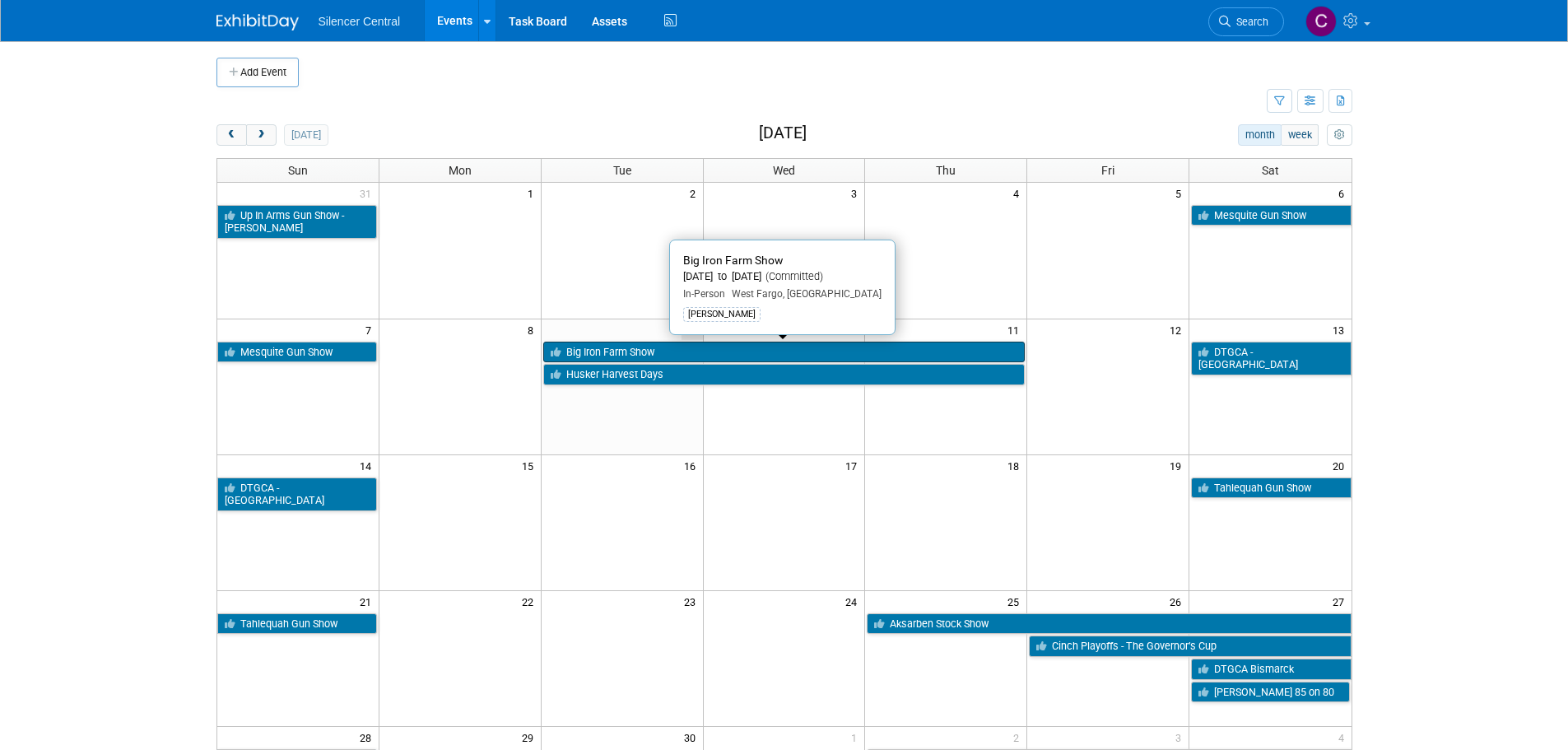
click at [636, 351] on link "Big Iron Farm Show" at bounding box center [784, 352] width 483 height 21
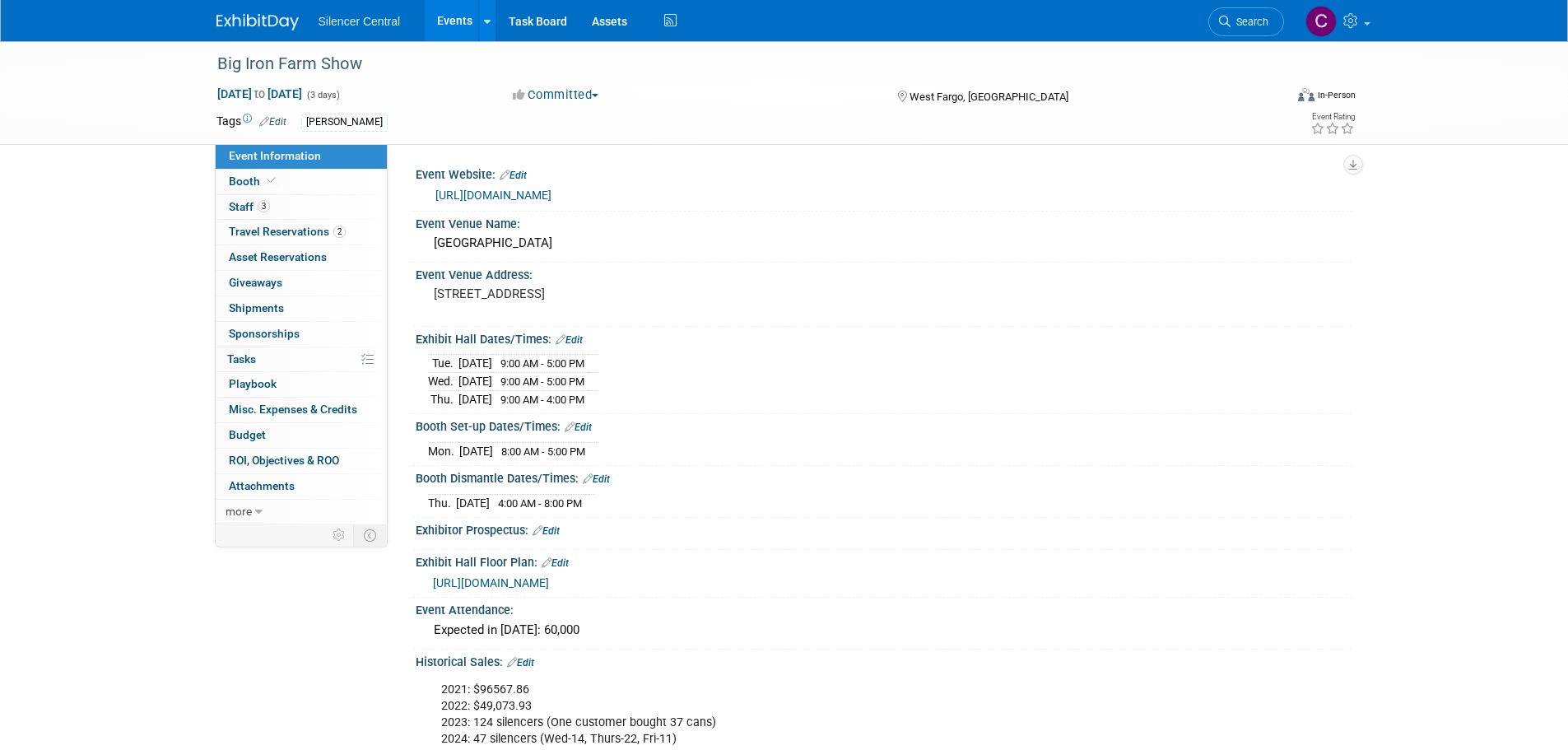
click at [260, 17] on img at bounding box center [258, 22] width 83 height 17
